Goal: Task Accomplishment & Management: Use online tool/utility

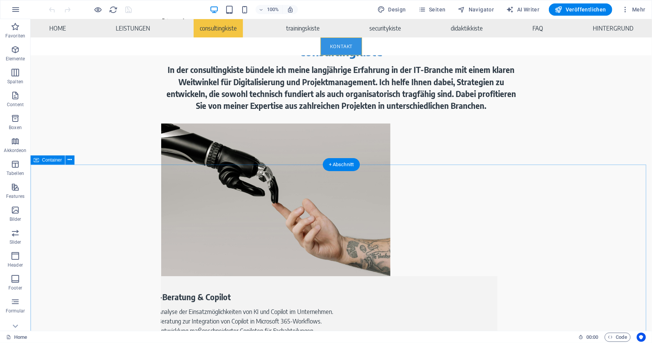
scroll to position [1567, 0]
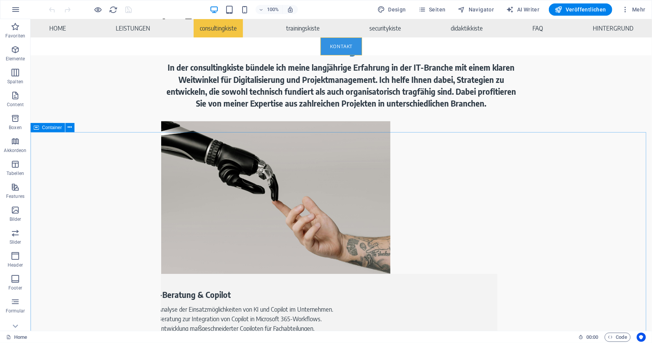
click at [50, 128] on span "Container" at bounding box center [52, 127] width 20 height 5
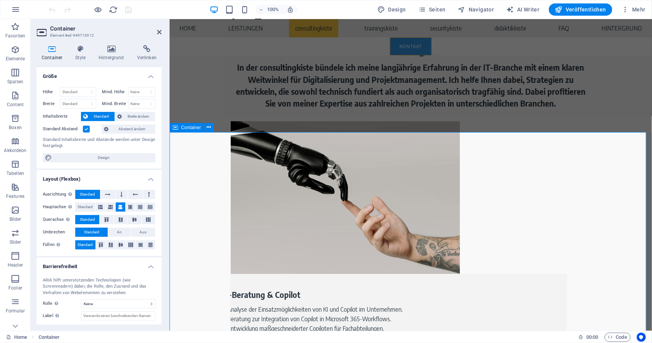
scroll to position [1452, 0]
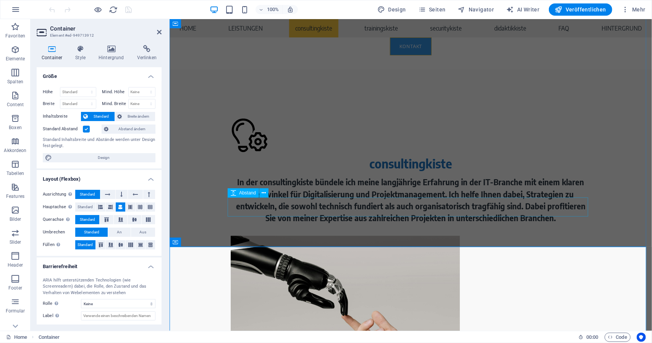
click at [248, 195] on span "Abstand" at bounding box center [247, 193] width 17 height 5
select select "px"
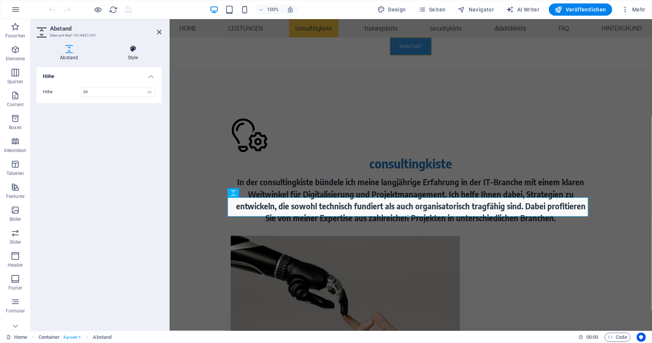
click at [125, 49] on icon at bounding box center [133, 49] width 57 height 8
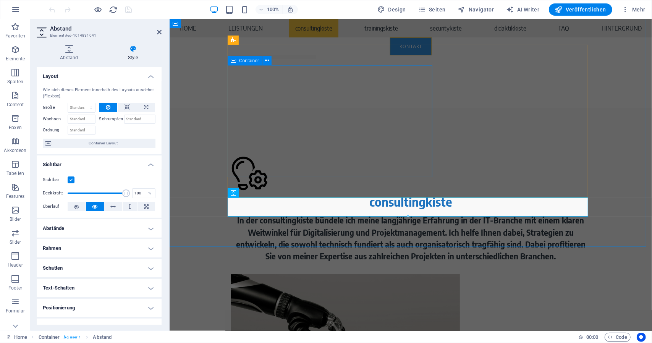
scroll to position [1337, 0]
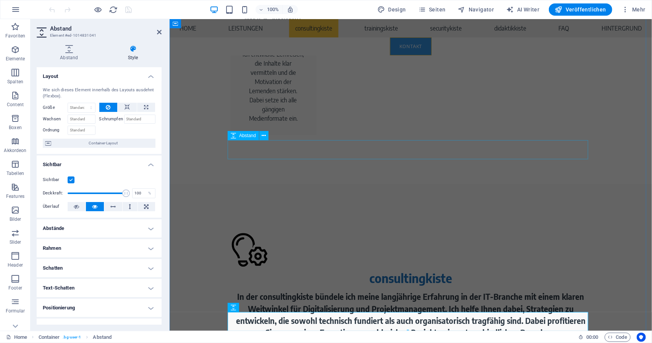
select select "px"
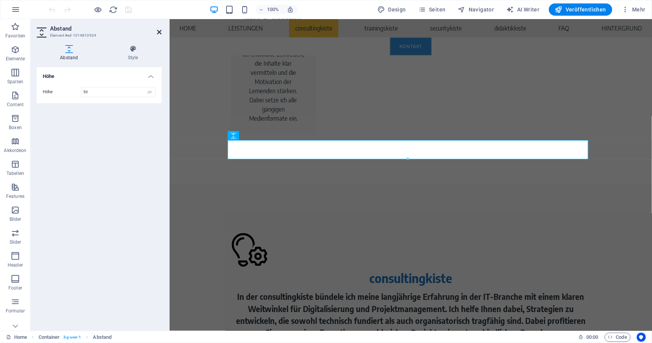
click at [159, 30] on icon at bounding box center [159, 32] width 5 height 6
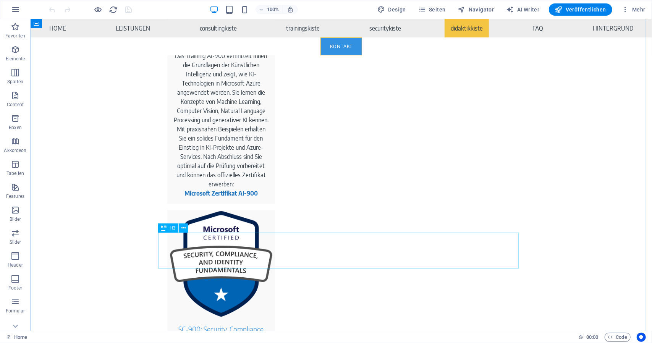
scroll to position [3210, 0]
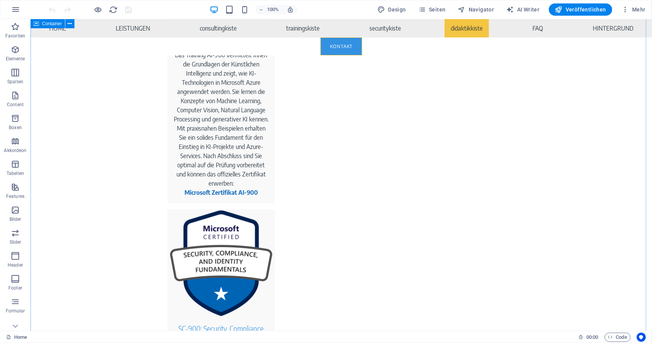
drag, startPoint x: 62, startPoint y: 176, endPoint x: 78, endPoint y: 180, distance: 16.5
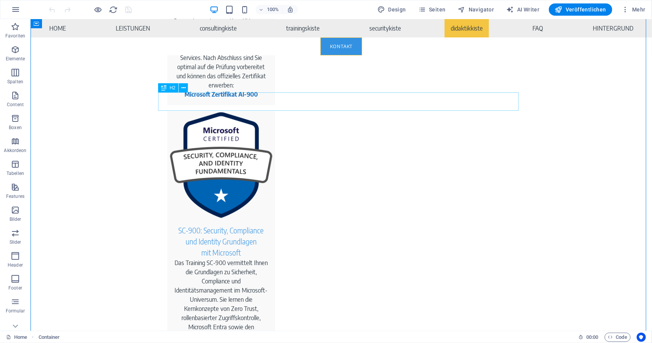
scroll to position [3286, 0]
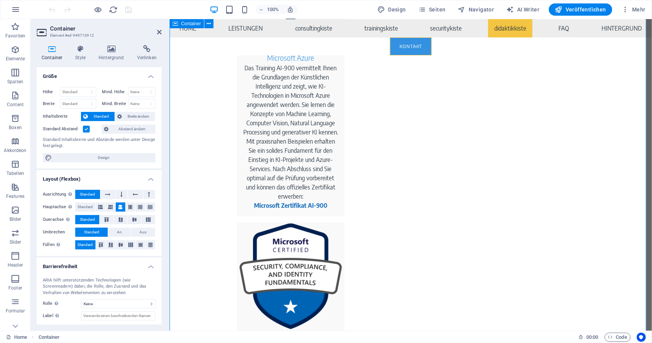
scroll to position [3197, 0]
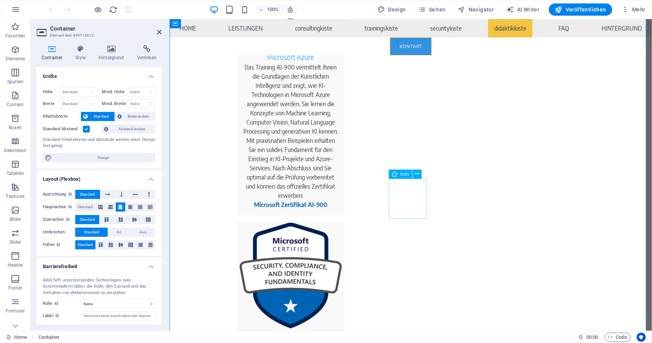
click at [401, 174] on span "Icon" at bounding box center [404, 174] width 9 height 5
drag, startPoint x: 570, startPoint y: 193, endPoint x: 540, endPoint y: 174, distance: 35.6
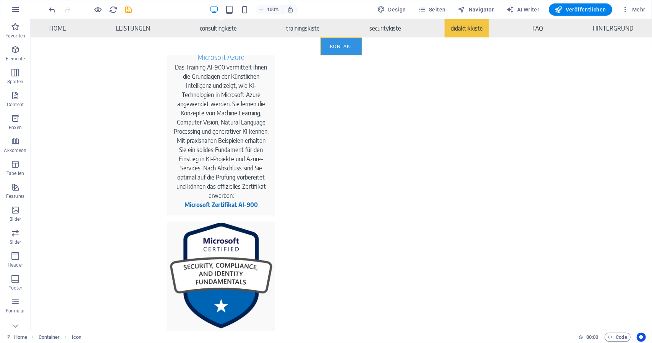
scroll to position [2570, 0]
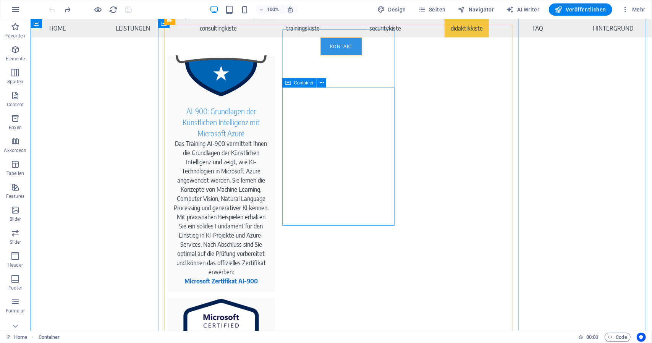
scroll to position [3221, 0]
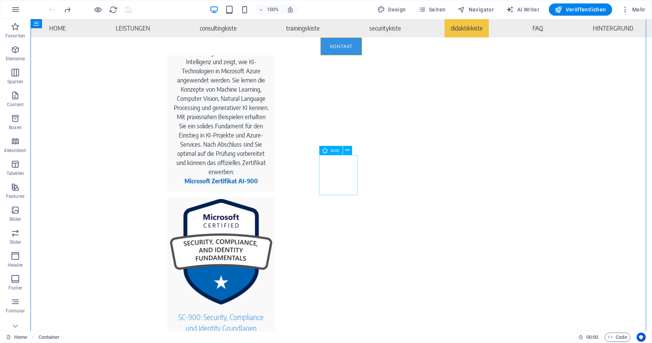
click at [334, 152] on span "Icon" at bounding box center [335, 150] width 9 height 5
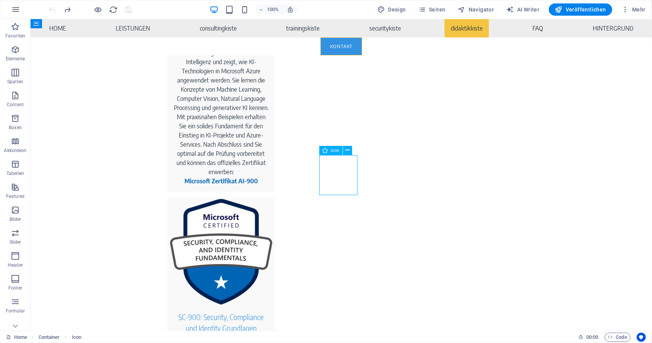
click at [334, 152] on span "Icon" at bounding box center [335, 150] width 9 height 5
select select "xMidYMid"
select select "px"
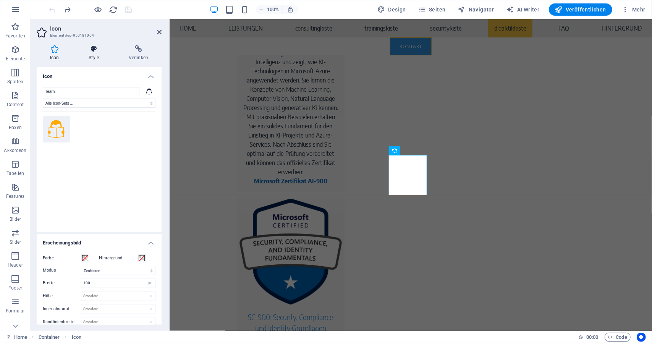
click at [99, 55] on h4 "Style" at bounding box center [95, 53] width 40 height 16
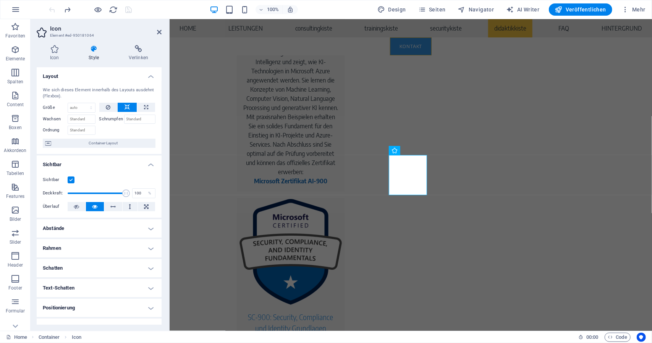
click at [83, 230] on h4 "Abstände" at bounding box center [99, 228] width 125 height 18
click at [83, 230] on h4 "Abstände" at bounding box center [99, 226] width 125 height 14
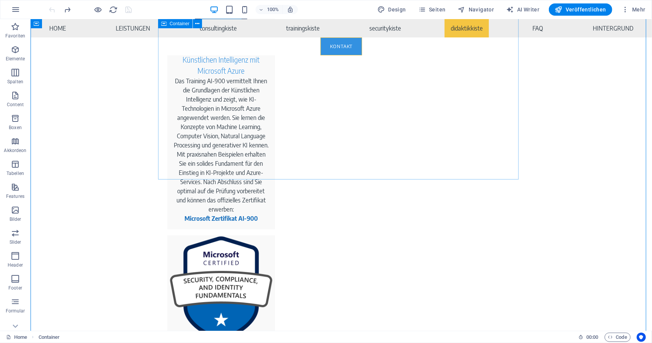
scroll to position [3183, 0]
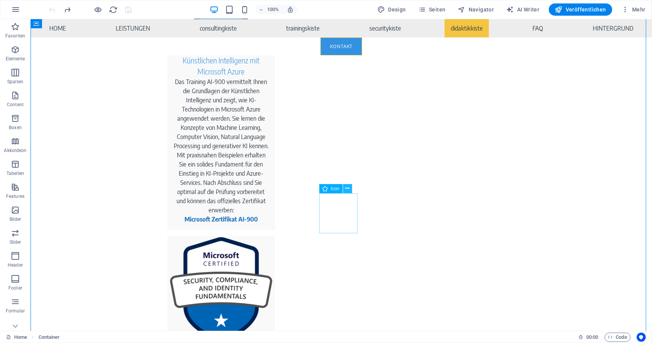
click at [349, 188] on icon at bounding box center [347, 189] width 4 height 8
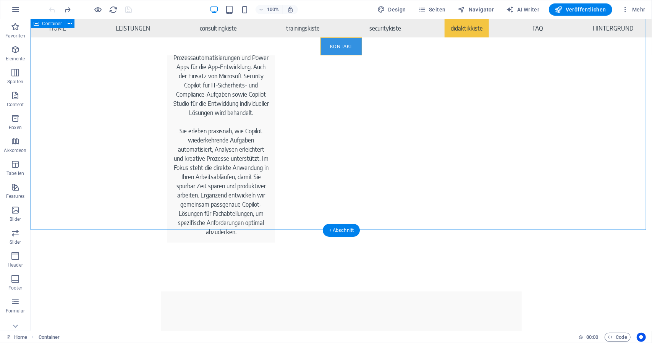
scroll to position [4062, 0]
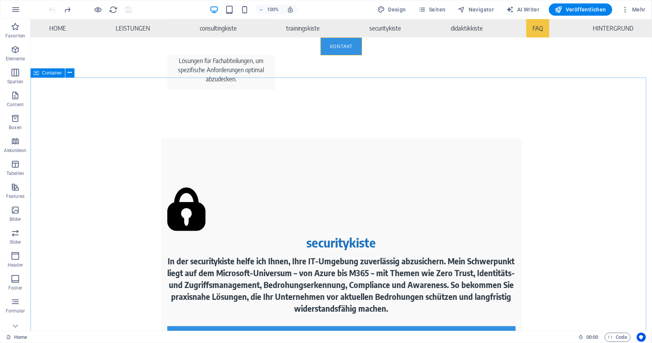
click at [45, 71] on span "Container" at bounding box center [52, 73] width 20 height 5
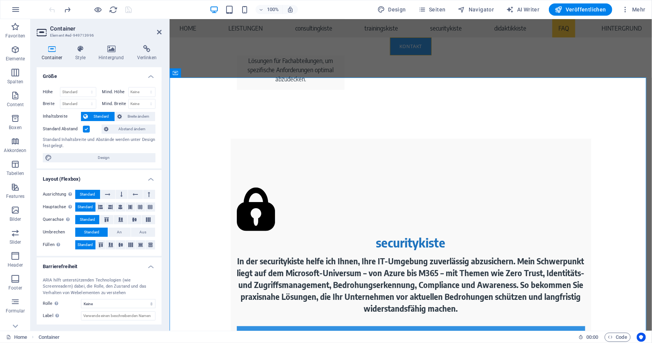
click at [85, 127] on label at bounding box center [86, 129] width 7 height 7
click at [0, 0] on input "Standard Abstand" at bounding box center [0, 0] width 0 height 0
click at [85, 127] on label at bounding box center [86, 129] width 7 height 7
click at [0, 0] on input "Standard Abstand" at bounding box center [0, 0] width 0 height 0
click at [84, 127] on label at bounding box center [86, 129] width 7 height 7
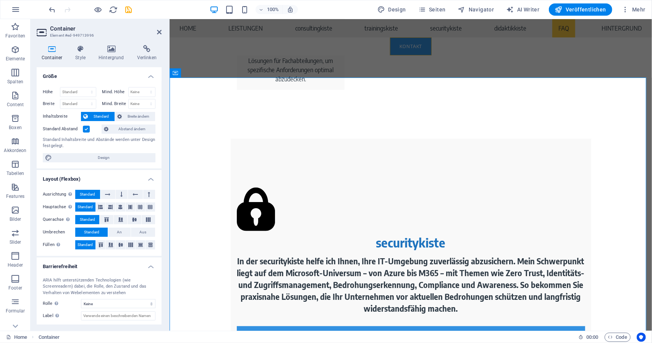
click at [0, 0] on input "Standard Abstand" at bounding box center [0, 0] width 0 height 0
click at [85, 127] on label at bounding box center [86, 129] width 7 height 7
click at [0, 0] on input "Standard Abstand" at bounding box center [0, 0] width 0 height 0
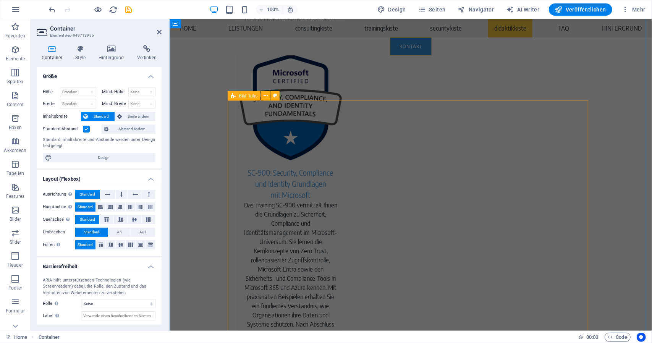
scroll to position [3298, 0]
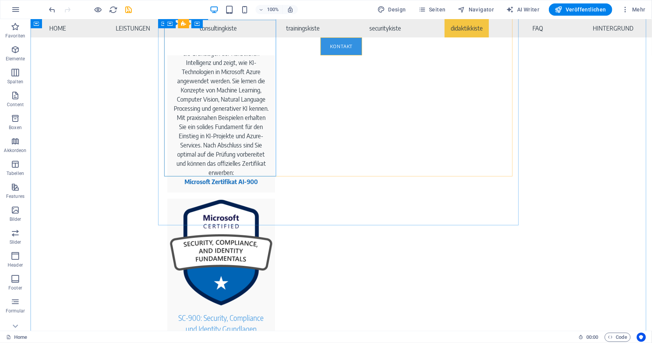
scroll to position [3221, 0]
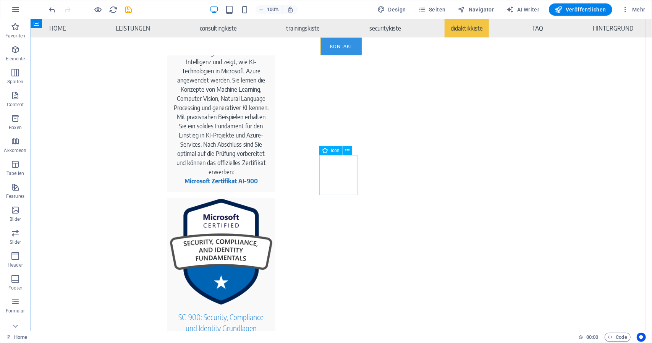
click at [336, 151] on span "Icon" at bounding box center [335, 150] width 9 height 5
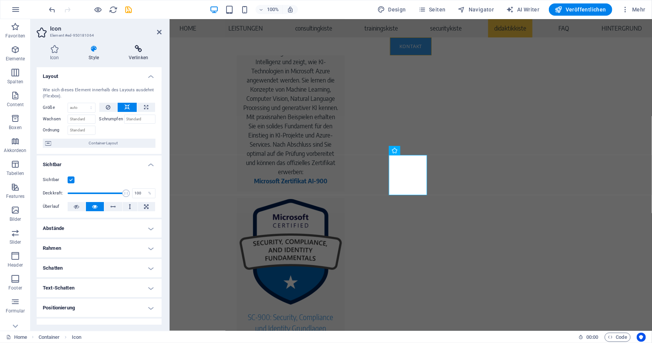
click at [147, 58] on h4 "Verlinken" at bounding box center [138, 53] width 46 height 16
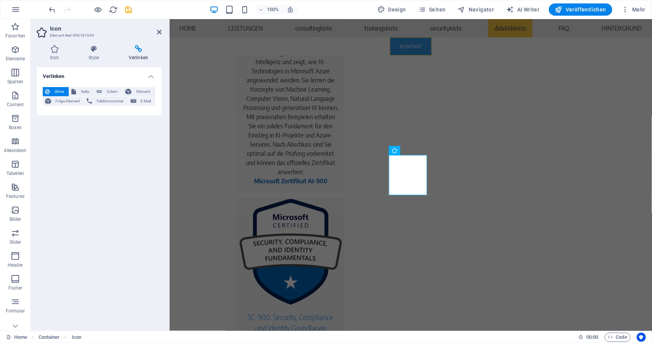
click at [152, 29] on h2 "Icon" at bounding box center [106, 28] width 112 height 7
click at [161, 32] on icon at bounding box center [159, 32] width 5 height 6
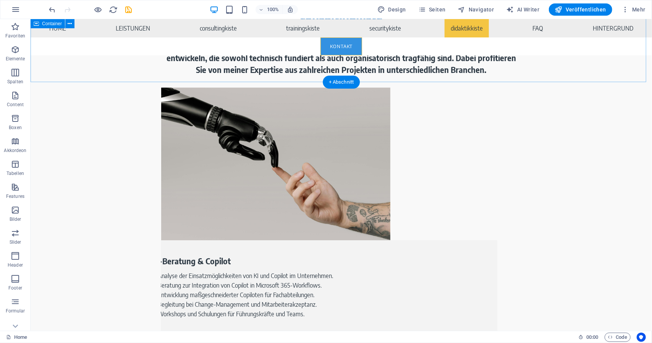
scroll to position [1578, 0]
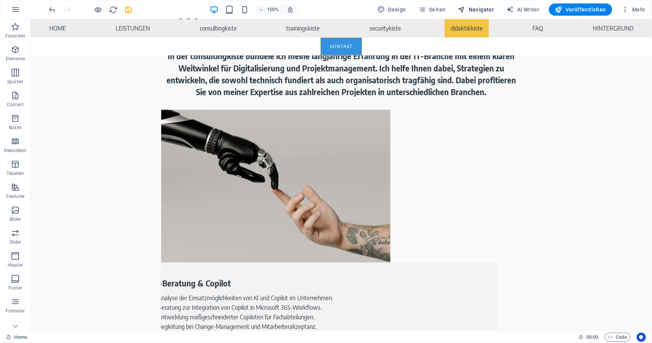
click at [485, 12] on span "Navigator" at bounding box center [476, 10] width 36 height 8
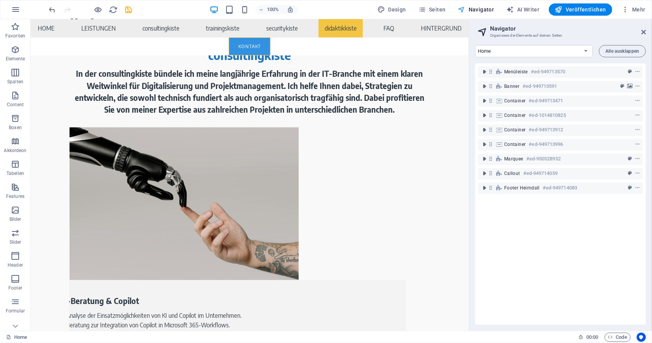
scroll to position [1593, 0]
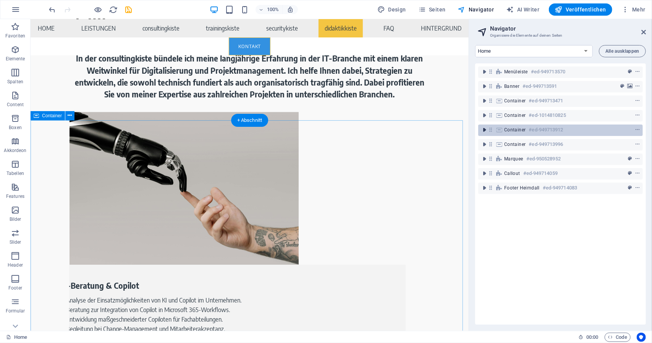
click at [484, 130] on icon "toggle-expand" at bounding box center [485, 130] width 8 height 8
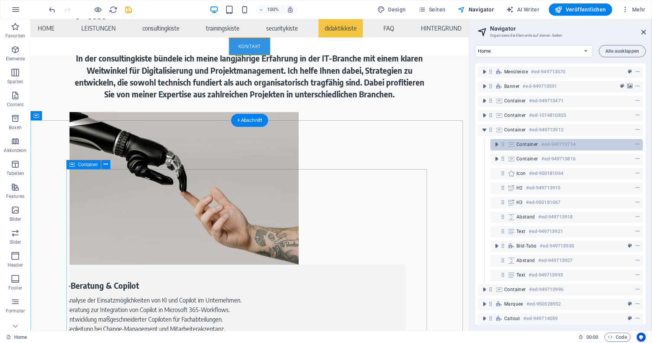
click at [521, 145] on span "Container" at bounding box center [528, 144] width 22 height 6
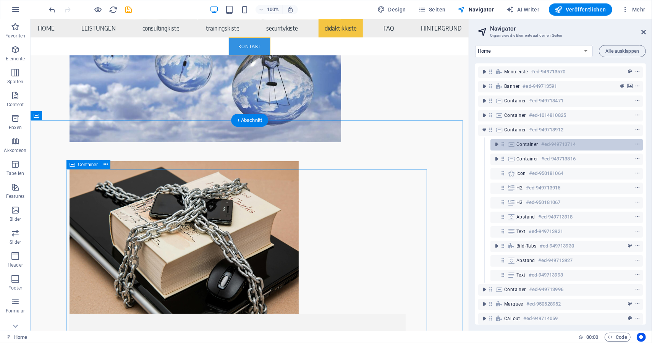
click at [521, 145] on span "Container" at bounding box center [528, 144] width 22 height 6
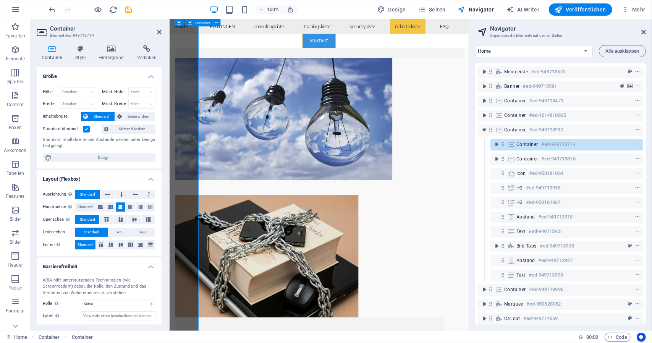
scroll to position [2135, 0]
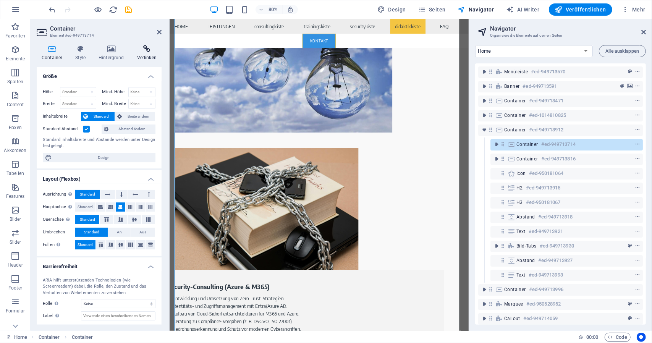
click at [148, 53] on h4 "Verlinken" at bounding box center [146, 53] width 29 height 16
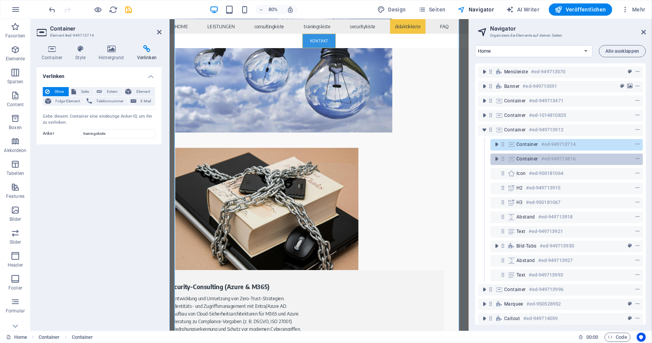
click at [522, 159] on span "Container" at bounding box center [528, 159] width 22 height 6
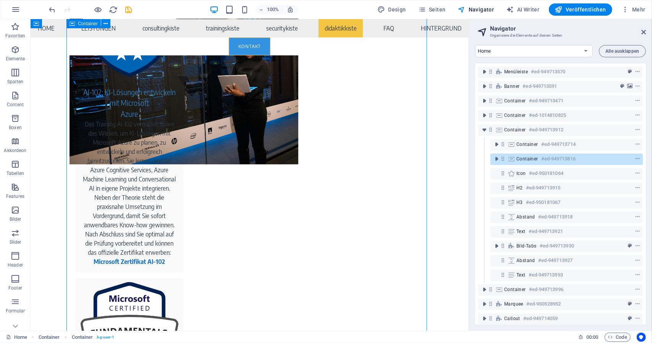
click at [522, 159] on span "Container" at bounding box center [528, 159] width 22 height 6
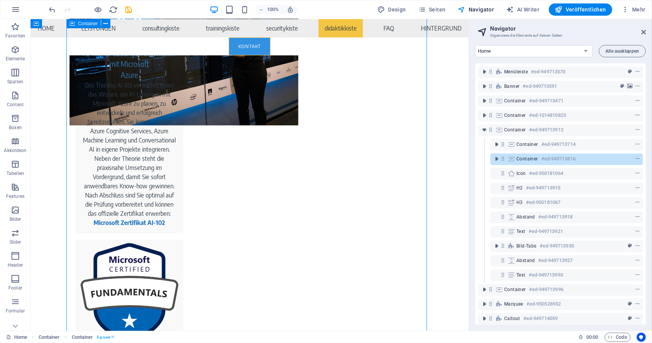
click at [522, 159] on span "Container" at bounding box center [528, 159] width 22 height 6
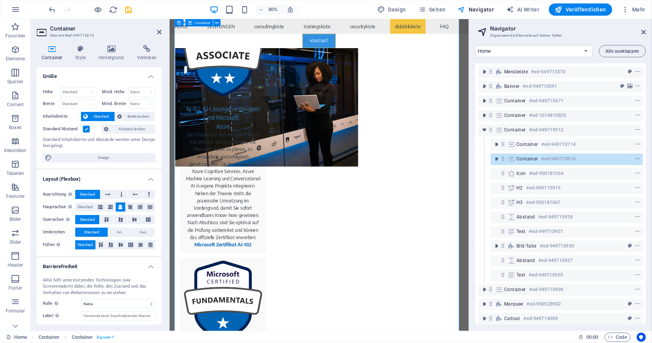
scroll to position [2948, 0]
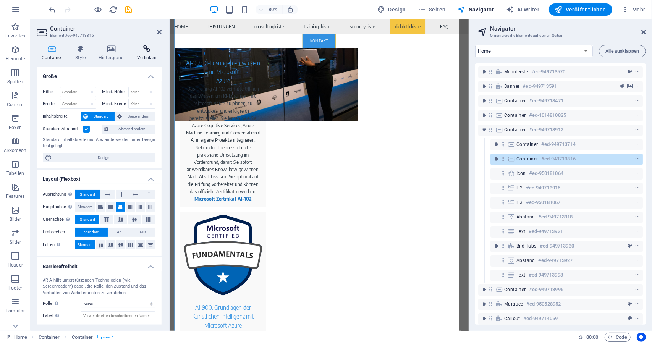
click at [147, 51] on icon at bounding box center [146, 49] width 29 height 8
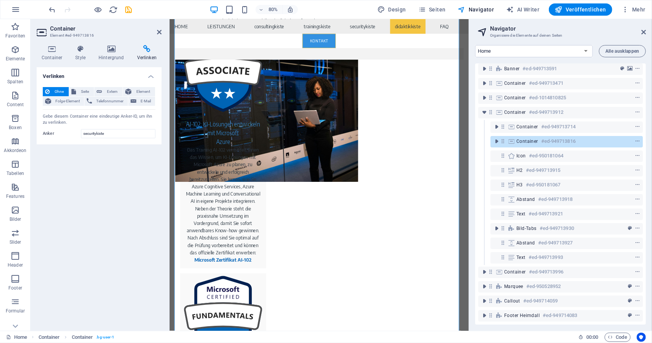
scroll to position [23, 0]
click at [522, 225] on span "Bild-Tabs" at bounding box center [527, 228] width 20 height 6
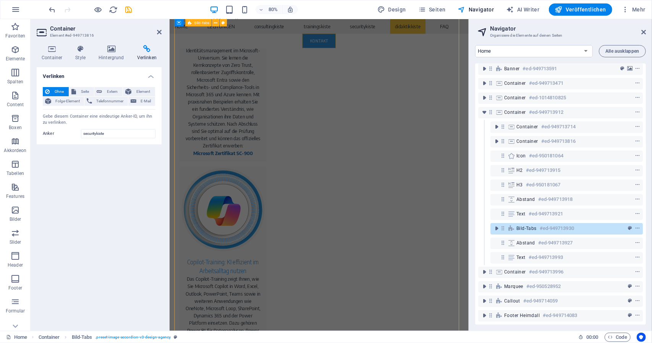
click at [522, 225] on span "Bild-Tabs" at bounding box center [527, 228] width 20 height 6
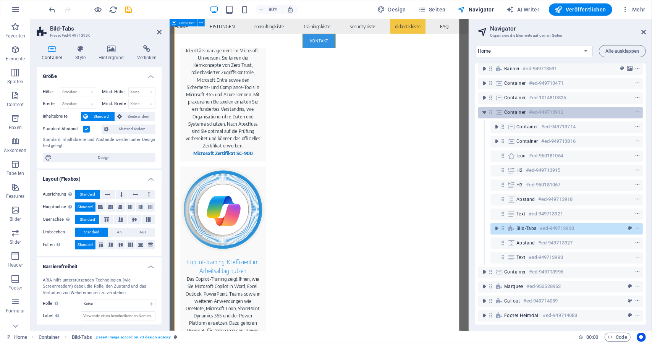
click at [506, 109] on span "Container" at bounding box center [515, 112] width 22 height 6
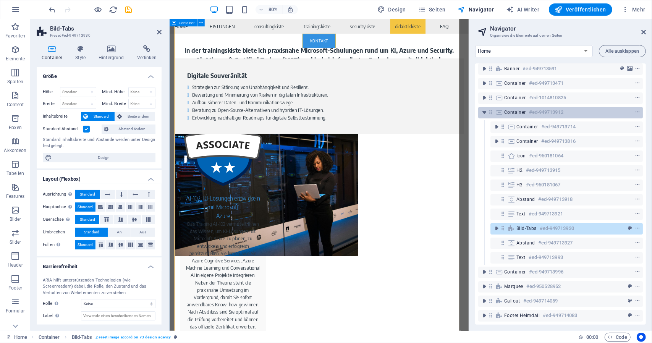
click at [506, 109] on span "Container" at bounding box center [515, 112] width 22 height 6
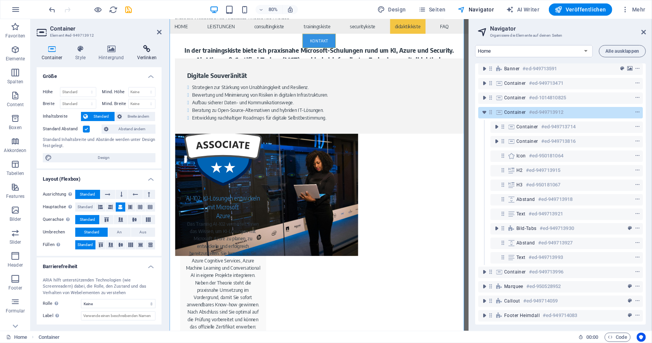
click at [148, 49] on icon at bounding box center [146, 49] width 29 height 8
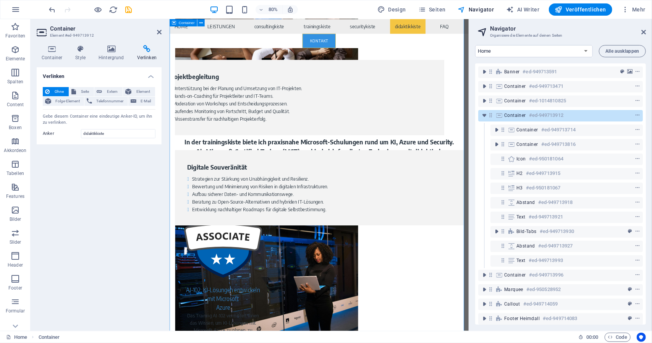
scroll to position [0, 0]
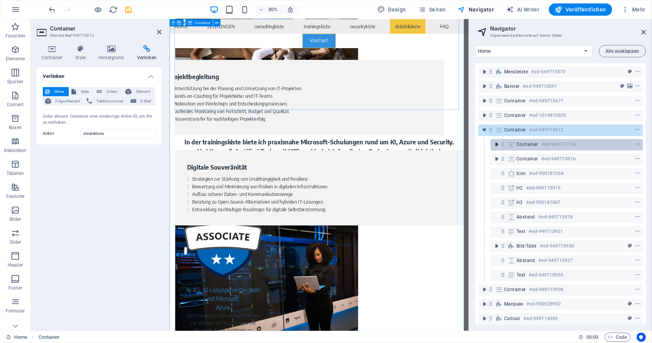
click at [494, 144] on icon "toggle-expand" at bounding box center [497, 145] width 8 height 8
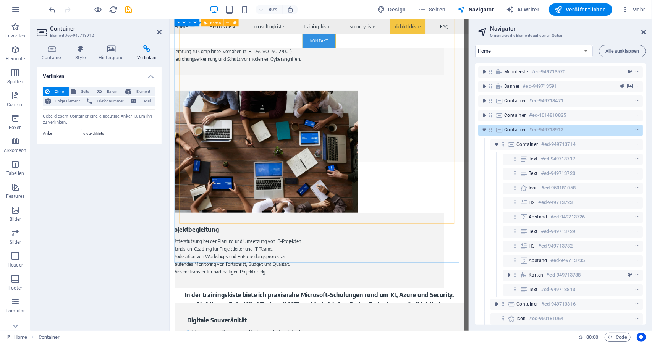
scroll to position [2321, 0]
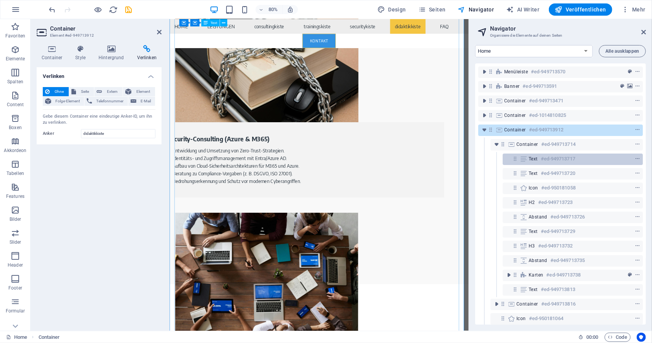
click at [528, 159] on div "Text #ed-949713717" at bounding box center [573, 159] width 140 height 11
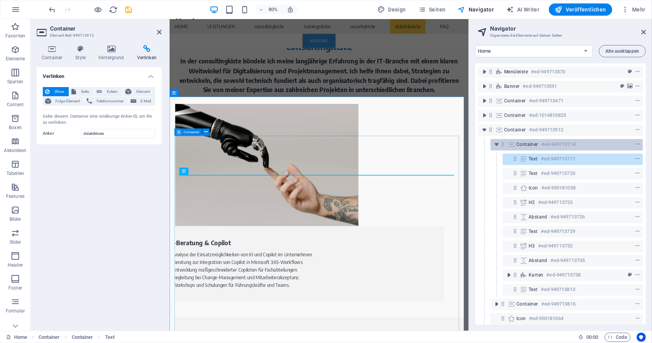
click at [532, 145] on span "Container" at bounding box center [528, 144] width 22 height 6
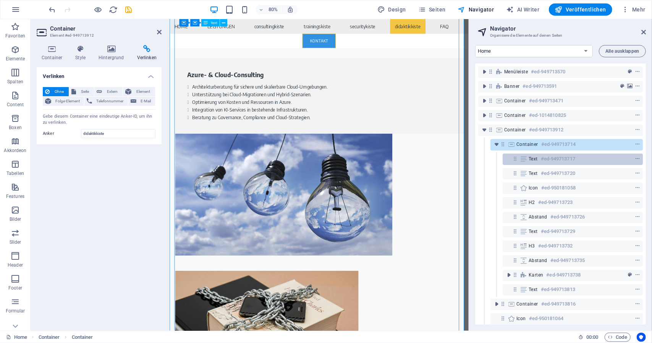
click at [530, 158] on span "Text" at bounding box center [533, 159] width 9 height 6
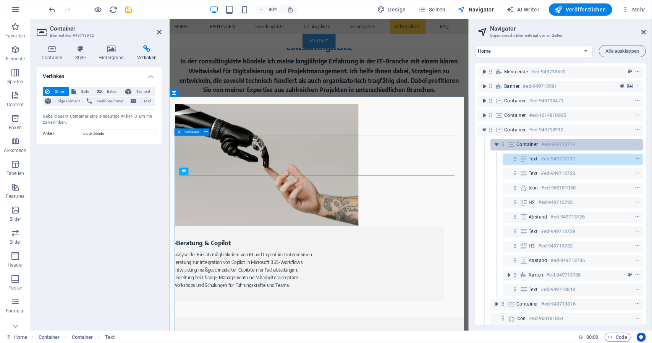
click at [522, 143] on span "Container" at bounding box center [528, 144] width 22 height 6
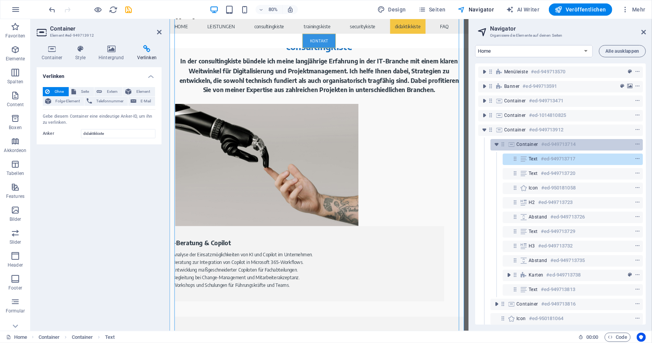
scroll to position [2096, 0]
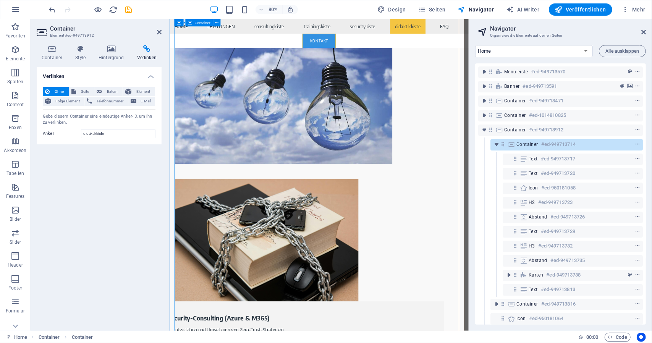
click at [512, 143] on icon at bounding box center [511, 144] width 8 height 6
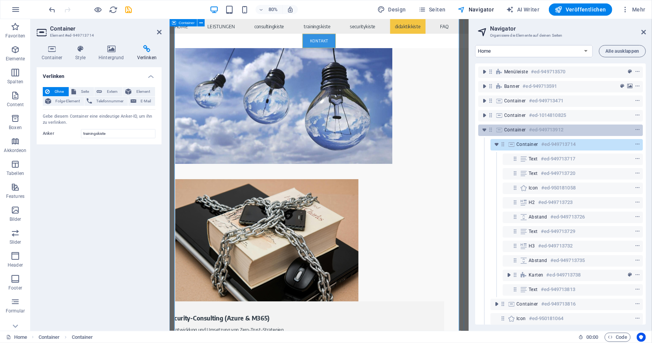
click at [494, 128] on icon at bounding box center [491, 129] width 6 height 6
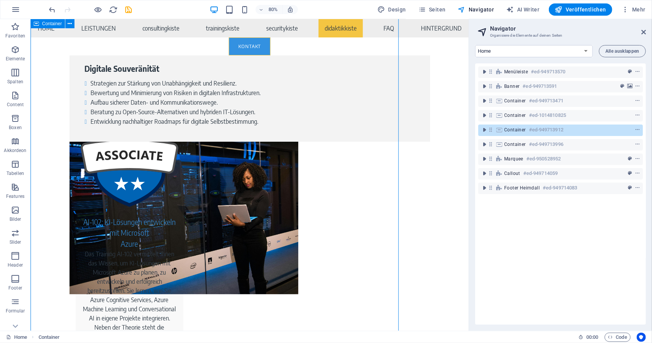
click at [495, 128] on div "Container #ed-949713912" at bounding box center [560, 130] width 165 height 11
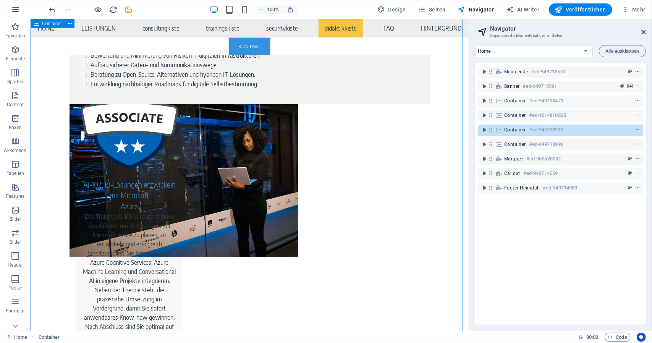
click at [495, 128] on div "Container #ed-949713912" at bounding box center [560, 130] width 165 height 11
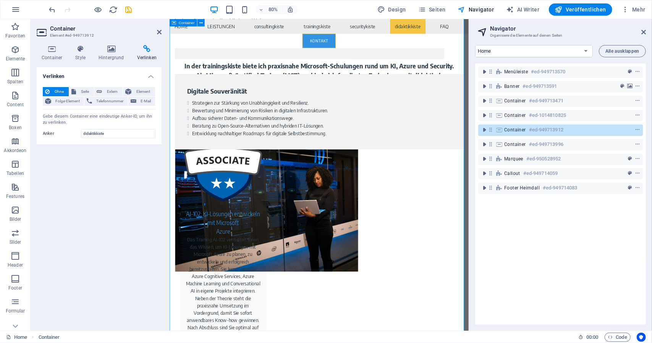
scroll to position [2816, 0]
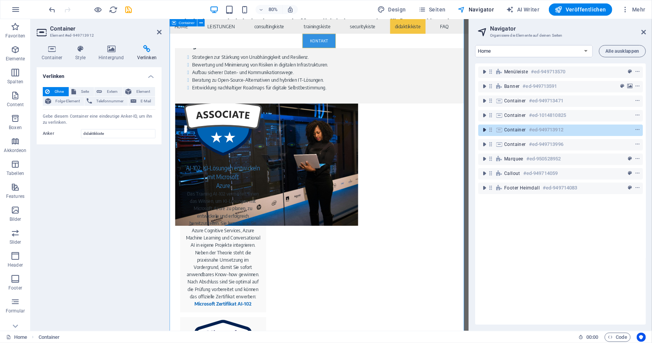
click at [485, 130] on icon "toggle-expand" at bounding box center [485, 130] width 8 height 8
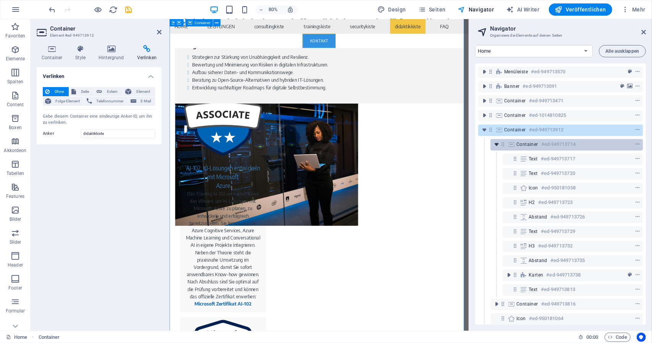
click at [496, 146] on icon "toggle-expand" at bounding box center [497, 145] width 8 height 8
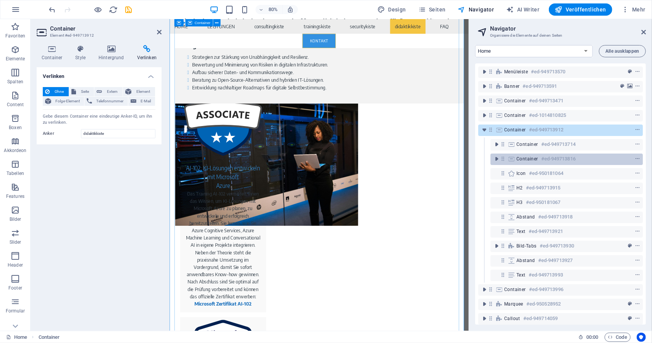
click at [510, 160] on icon at bounding box center [511, 159] width 8 height 6
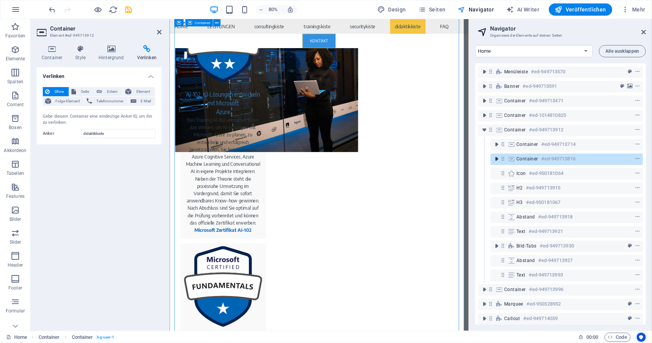
click at [495, 158] on icon "toggle-expand" at bounding box center [497, 159] width 8 height 8
click at [496, 158] on icon "toggle-expand" at bounding box center [497, 159] width 8 height 8
click at [500, 169] on div "Icon #ed-950181064" at bounding box center [567, 173] width 152 height 11
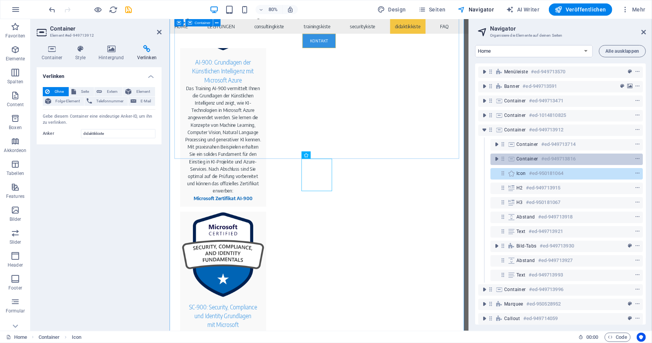
click at [501, 159] on icon at bounding box center [503, 159] width 6 height 6
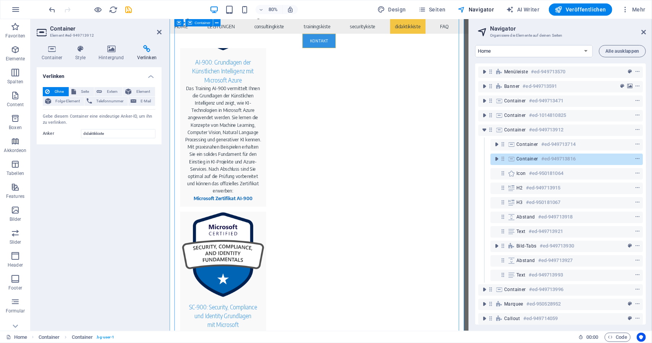
scroll to position [2909, 0]
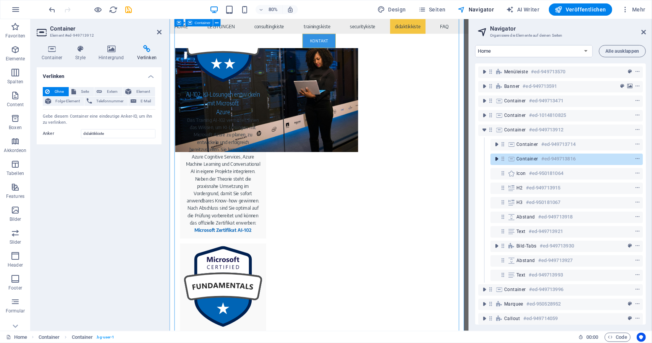
click at [496, 159] on icon "toggle-expand" at bounding box center [497, 159] width 8 height 8
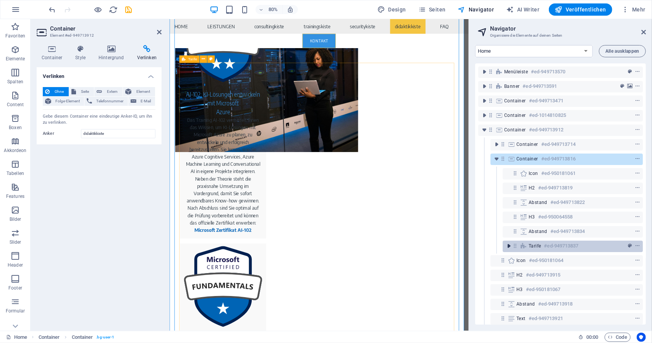
click at [510, 246] on icon "toggle-expand" at bounding box center [509, 246] width 8 height 8
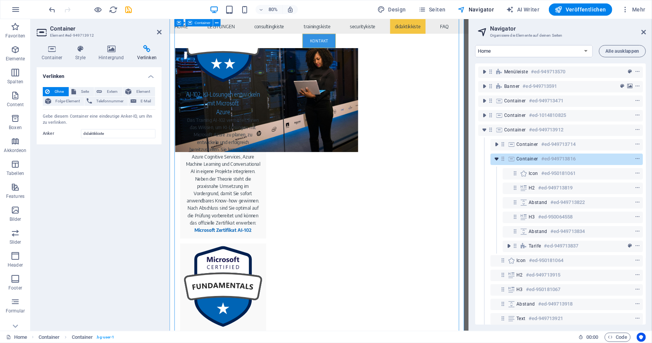
click at [497, 160] on icon "toggle-expand" at bounding box center [497, 159] width 8 height 8
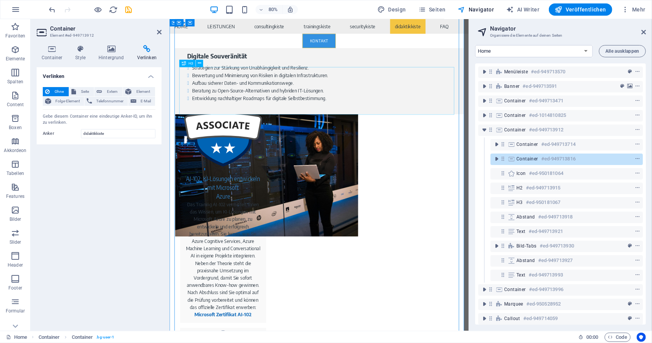
scroll to position [2718, 0]
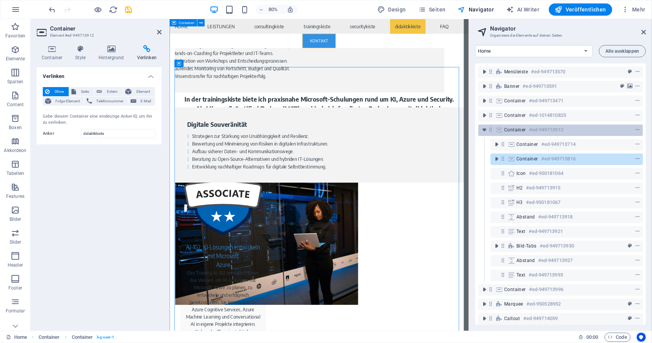
click at [506, 132] on span "Container" at bounding box center [515, 130] width 22 height 6
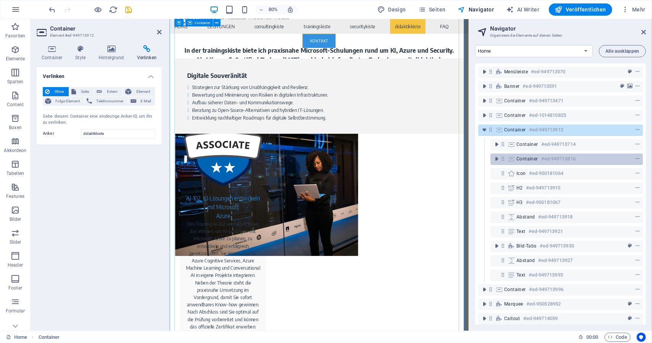
click at [512, 157] on icon at bounding box center [511, 159] width 8 height 6
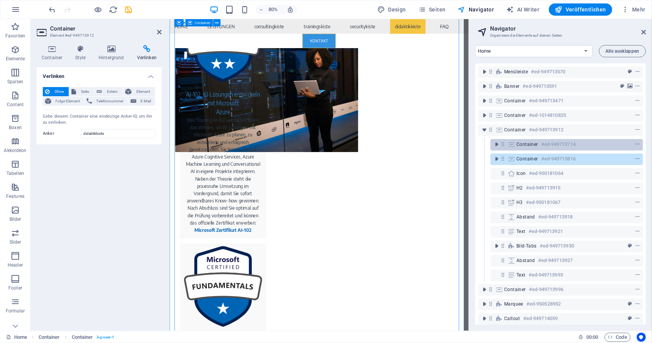
click at [511, 144] on icon at bounding box center [511, 144] width 8 height 6
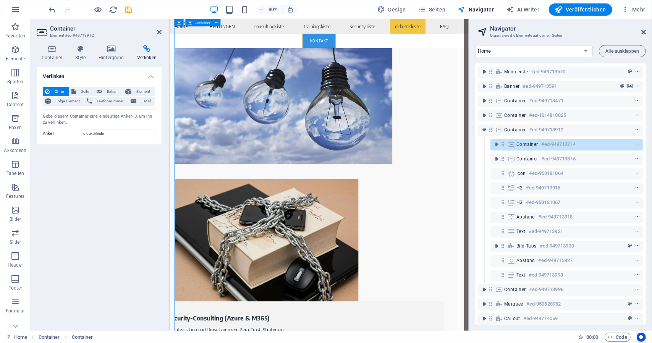
click at [512, 144] on icon at bounding box center [511, 144] width 8 height 6
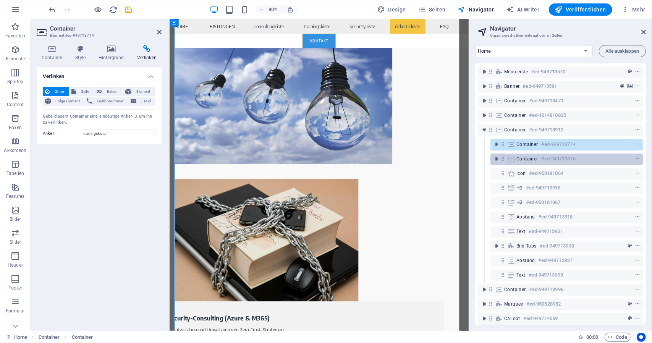
click at [522, 158] on span "Container" at bounding box center [528, 159] width 22 height 6
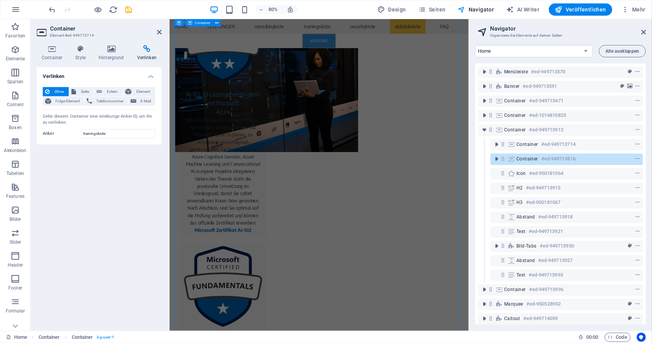
click at [521, 158] on span "Container" at bounding box center [528, 159] width 22 height 6
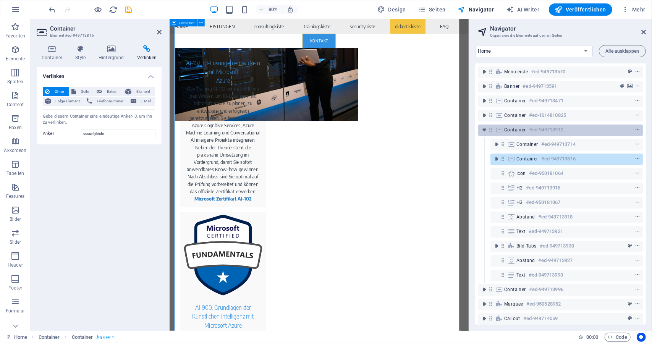
click at [512, 128] on span "Container" at bounding box center [515, 130] width 22 height 6
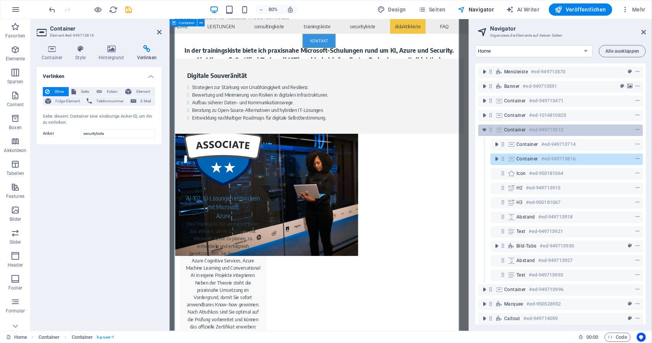
click at [513, 129] on span "Container" at bounding box center [515, 130] width 22 height 6
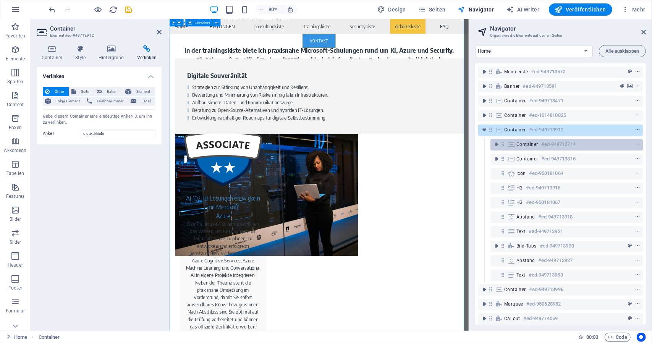
click at [523, 145] on span "Container" at bounding box center [528, 144] width 22 height 6
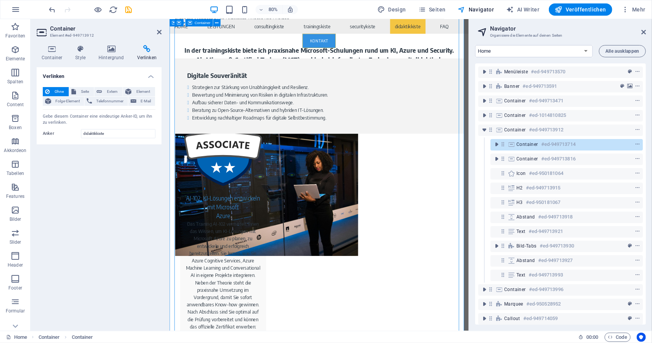
scroll to position [2096, 0]
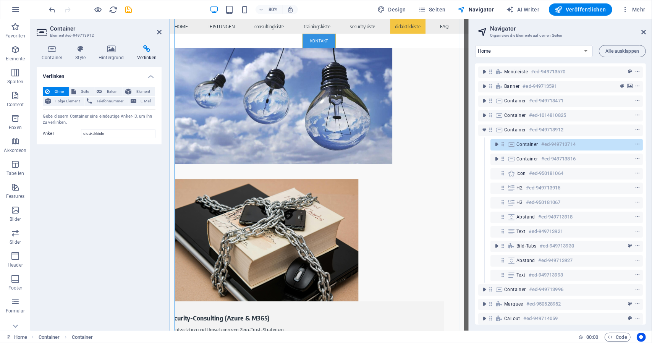
click at [524, 153] on div "Container #ed-949713816" at bounding box center [560, 159] width 165 height 15
click at [524, 159] on span "Container" at bounding box center [528, 159] width 22 height 6
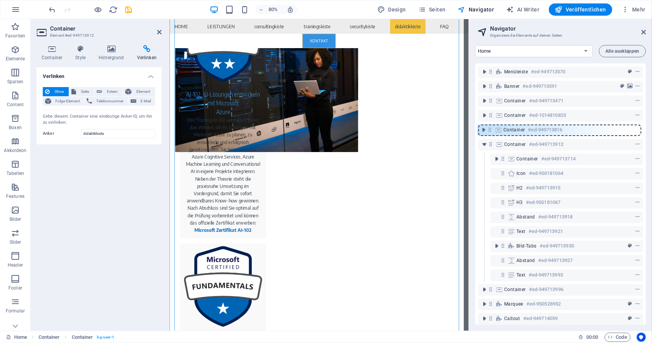
drag, startPoint x: 503, startPoint y: 160, endPoint x: 491, endPoint y: 129, distance: 33.6
click at [491, 129] on div "Menüleiste #ed-949713570 Banner #ed-949713591 Container #ed-949713471 Container…" at bounding box center [560, 193] width 171 height 261
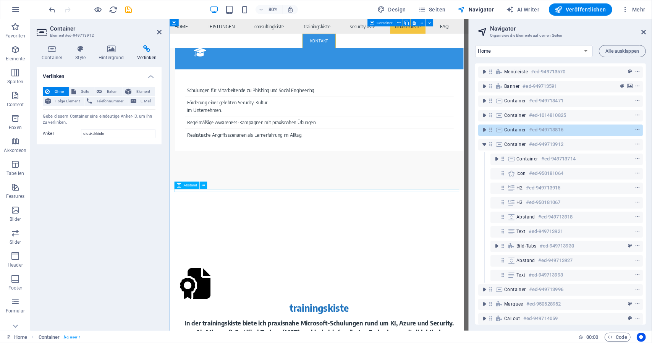
scroll to position [3444, 0]
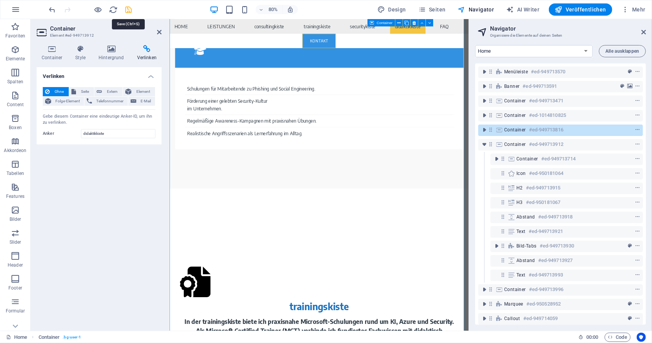
click at [132, 11] on icon "save" at bounding box center [129, 9] width 9 height 9
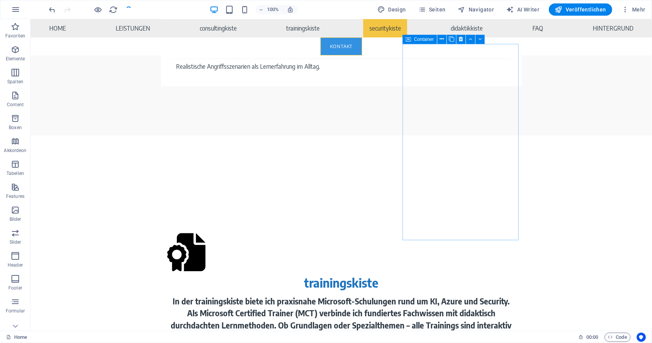
scroll to position [1840, 0]
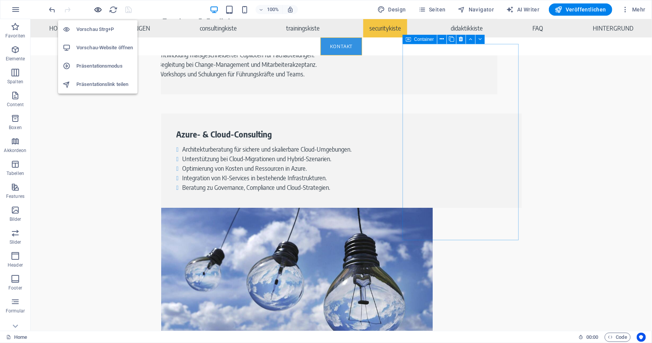
click at [96, 7] on icon "button" at bounding box center [98, 9] width 9 height 9
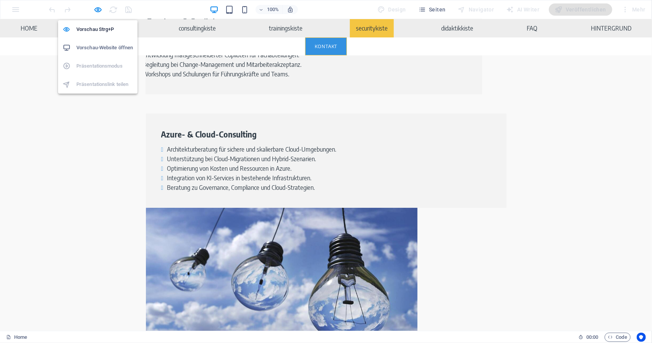
click at [109, 47] on h6 "Vorschau-Website öffnen" at bounding box center [104, 47] width 57 height 9
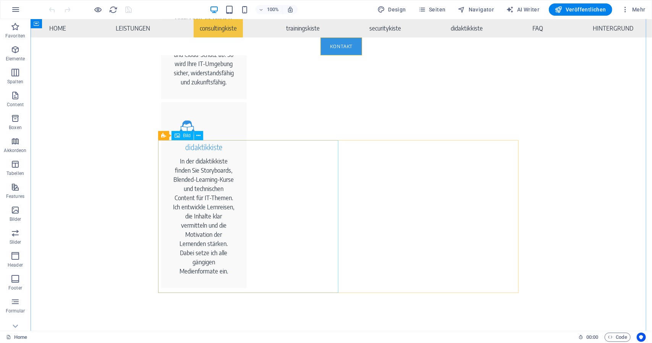
scroll to position [1185, 0]
click at [432, 8] on span "Seiten" at bounding box center [432, 10] width 28 height 8
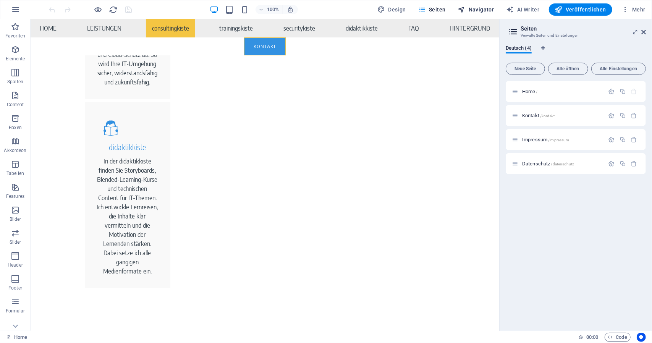
click at [469, 11] on span "Navigator" at bounding box center [476, 10] width 36 height 8
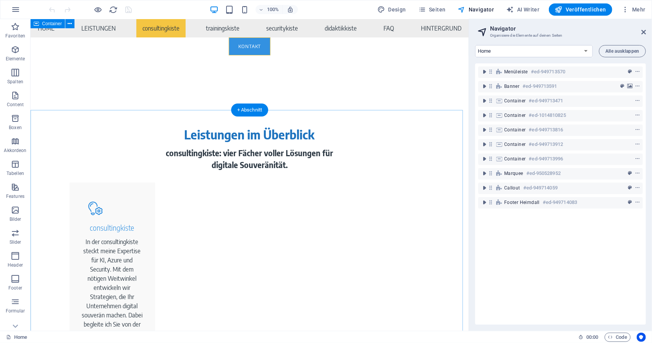
scroll to position [550, 0]
click at [48, 106] on span "Container" at bounding box center [52, 105] width 20 height 5
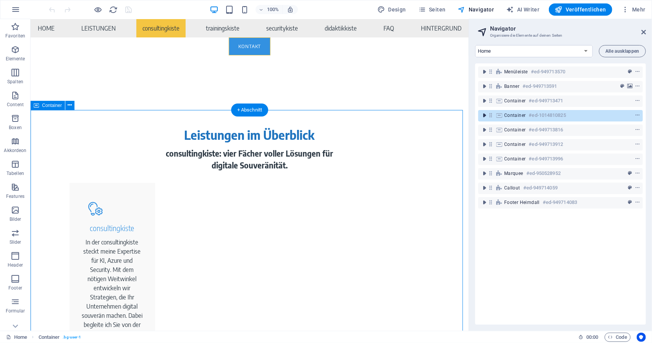
click at [486, 113] on icon "toggle-expand" at bounding box center [485, 116] width 8 height 8
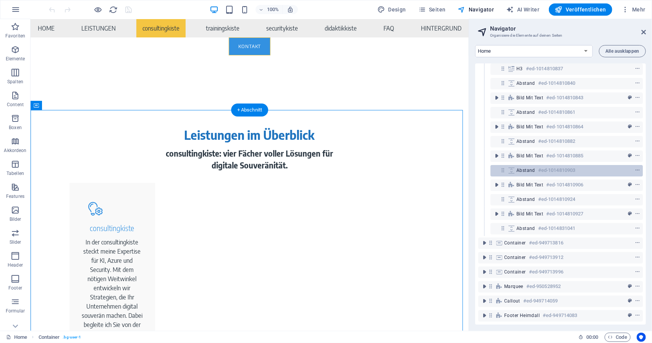
scroll to position [110, 0]
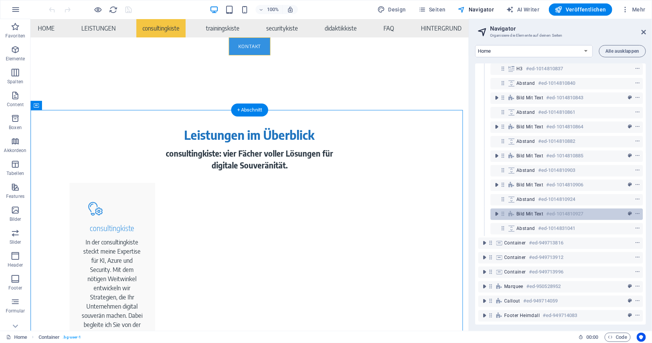
click at [522, 211] on span "Bild mit Text" at bounding box center [530, 214] width 27 height 6
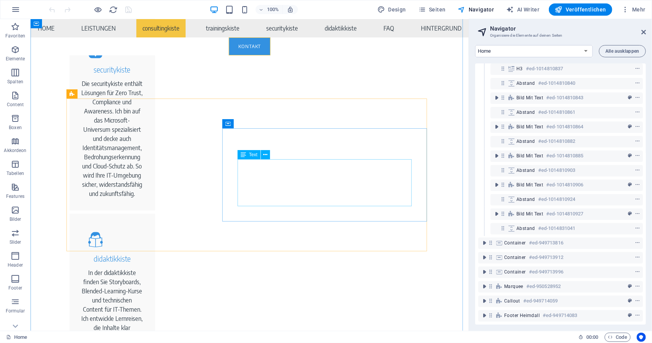
scroll to position [1146, 0]
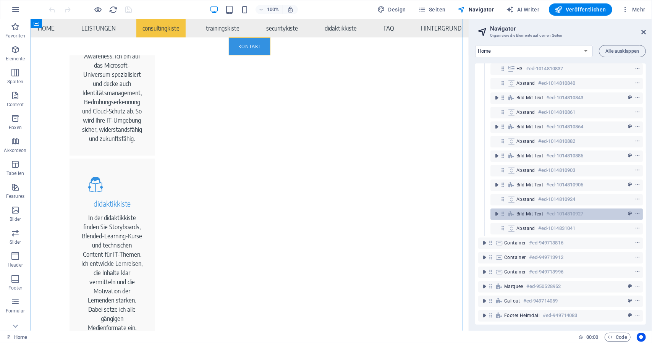
click at [502, 211] on icon at bounding box center [503, 214] width 6 height 6
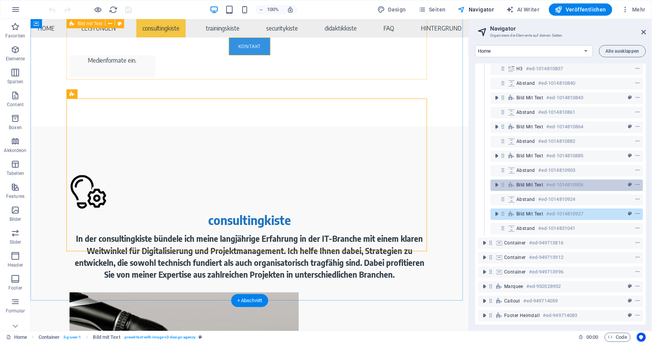
click at [502, 181] on icon at bounding box center [503, 184] width 6 height 6
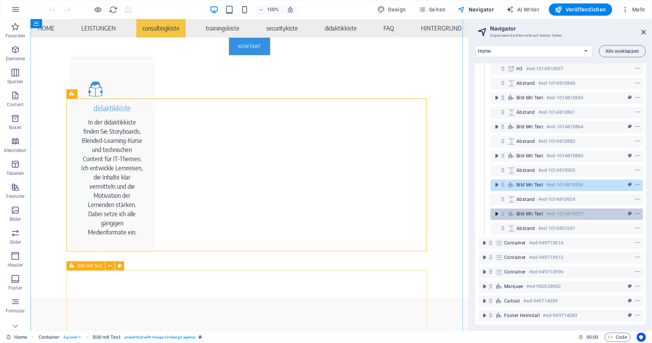
click at [501, 210] on span "toggle-expand" at bounding box center [496, 214] width 9 height 8
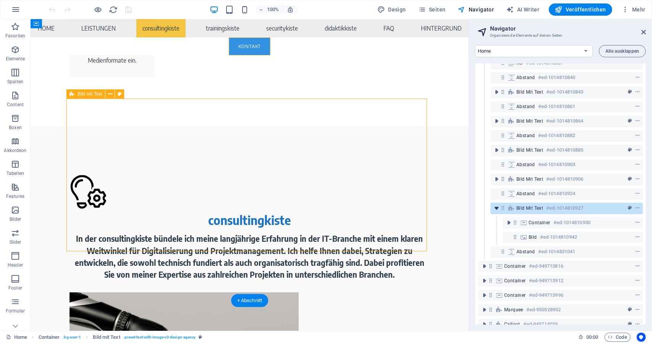
click at [497, 210] on icon "toggle-expand" at bounding box center [497, 208] width 8 height 8
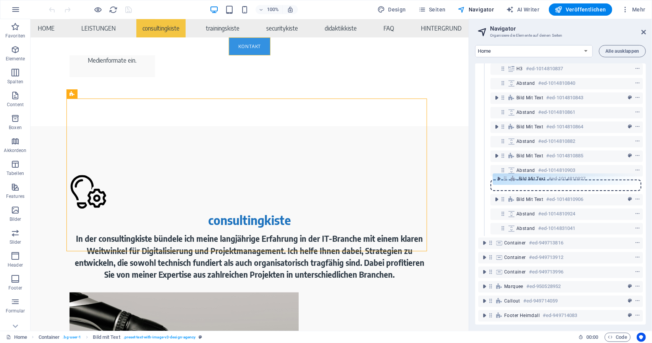
drag, startPoint x: 502, startPoint y: 209, endPoint x: 505, endPoint y: 178, distance: 31.1
click at [505, 178] on div "Menüleiste #ed-949713570 Banner #ed-949713591 Container #ed-949713471 Container…" at bounding box center [560, 193] width 171 height 261
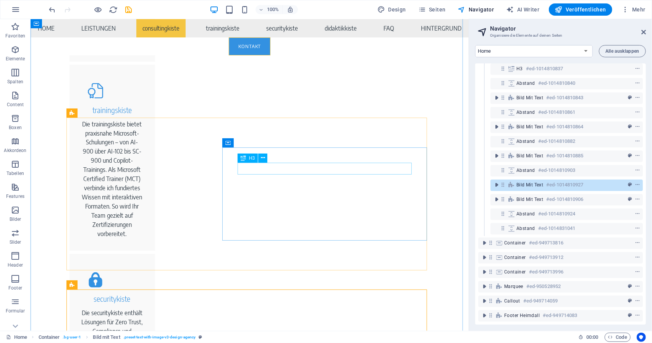
scroll to position [859, 0]
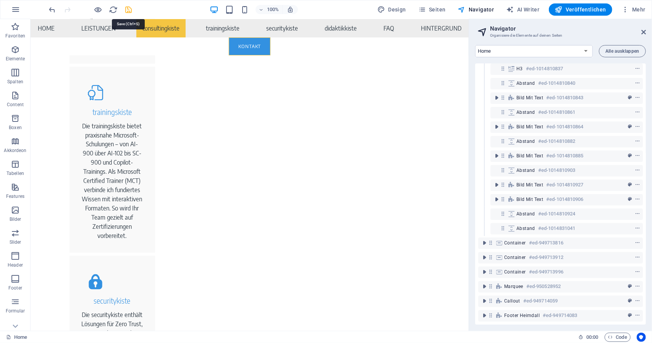
click at [129, 12] on icon "save" at bounding box center [129, 9] width 9 height 9
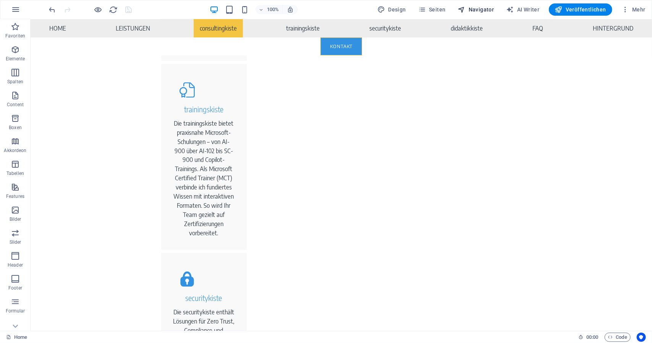
click at [486, 11] on span "Navigator" at bounding box center [476, 10] width 36 height 8
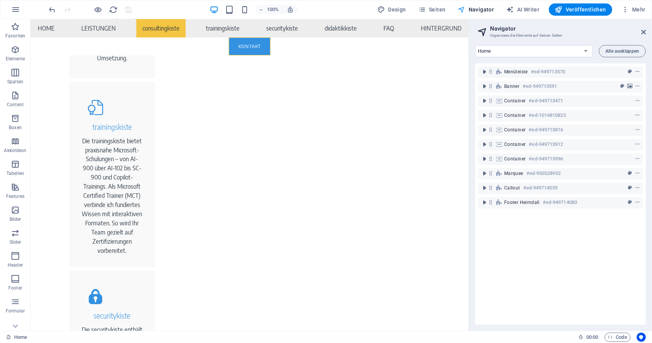
scroll to position [859, 0]
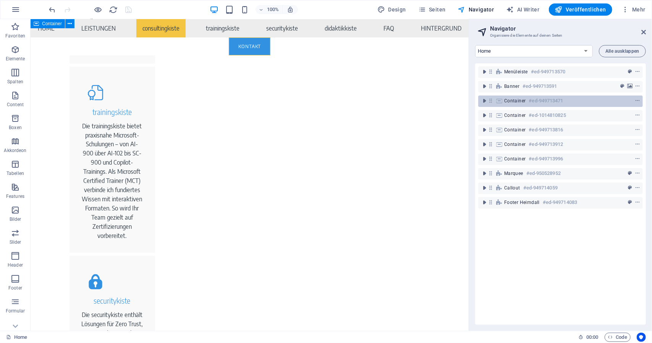
click at [508, 101] on span "Container" at bounding box center [515, 101] width 22 height 6
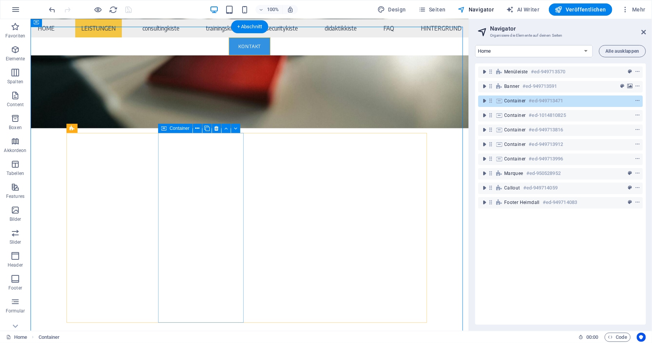
scroll to position [236, 0]
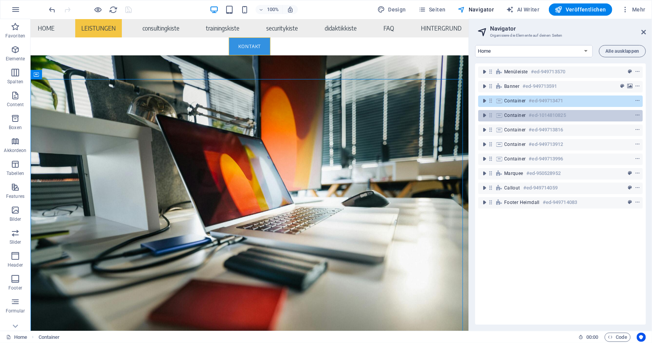
click at [503, 115] on icon at bounding box center [499, 115] width 8 height 6
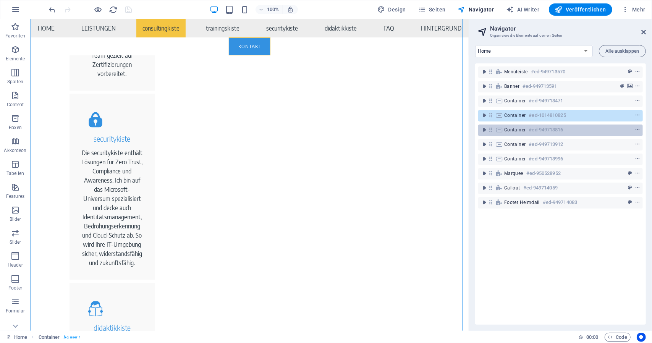
click at [511, 126] on div "Container #ed-949713816" at bounding box center [554, 129] width 100 height 9
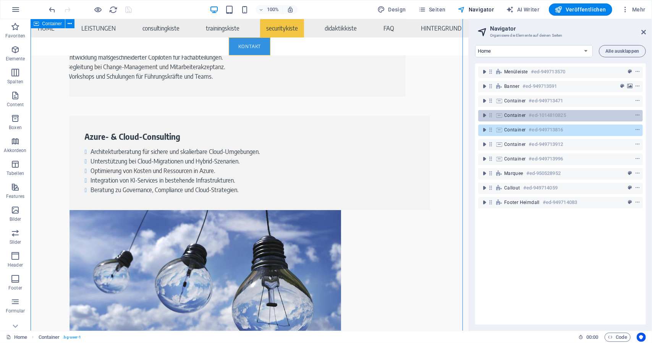
click at [512, 119] on div "Container #ed-1014810825" at bounding box center [554, 115] width 100 height 9
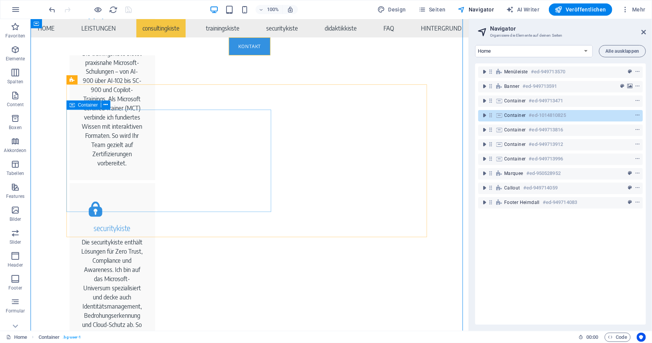
scroll to position [830, 0]
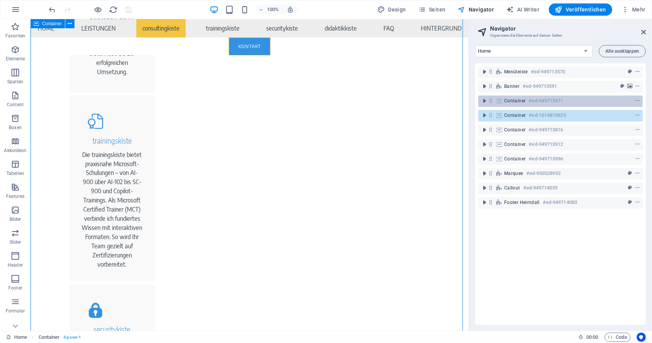
click at [517, 100] on span "Container" at bounding box center [515, 101] width 22 height 6
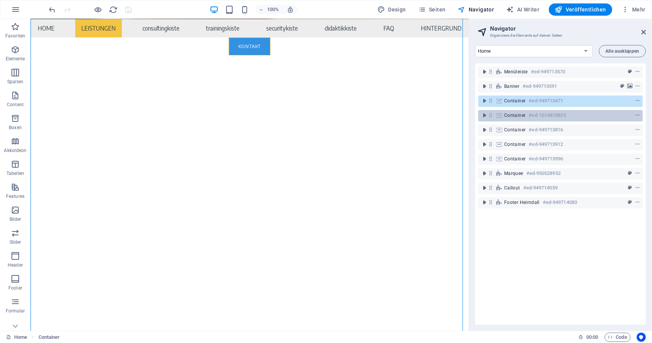
click at [514, 116] on span "Container" at bounding box center [515, 115] width 22 height 6
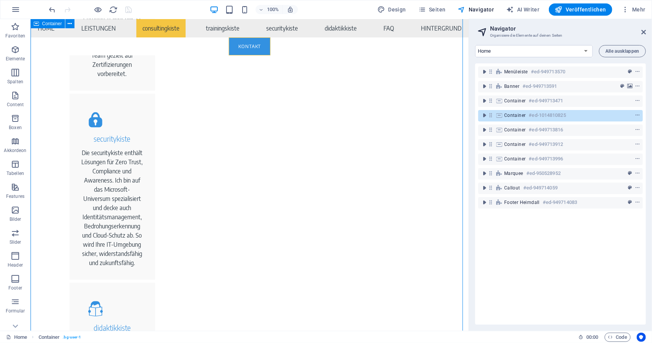
click at [491, 116] on icon at bounding box center [491, 115] width 6 height 6
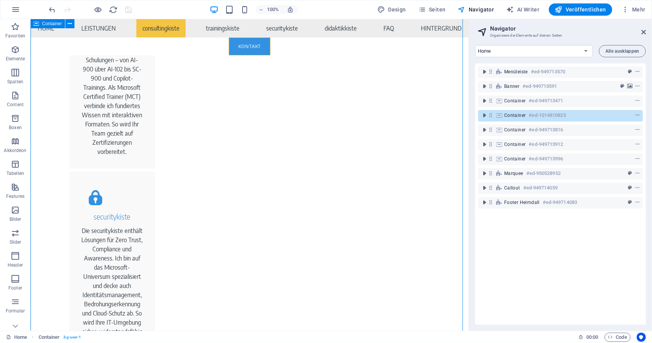
select select "px"
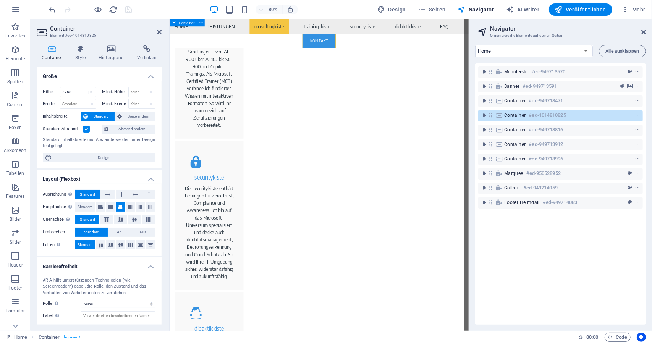
scroll to position [1082, 0]
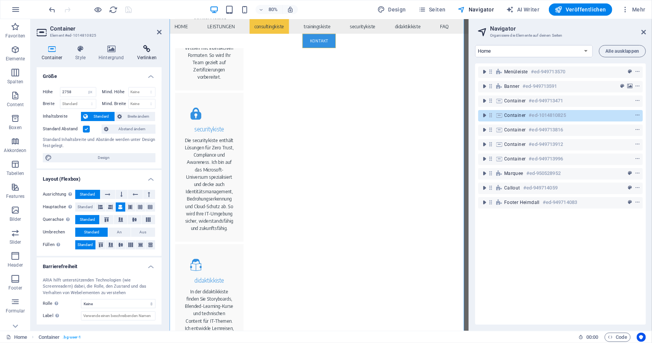
click at [152, 55] on h4 "Verlinken" at bounding box center [146, 53] width 29 height 16
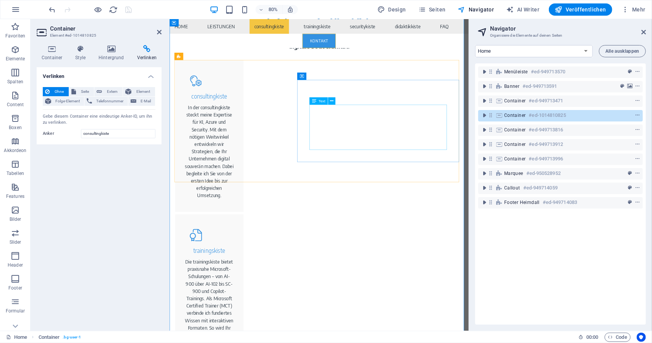
scroll to position [661, 0]
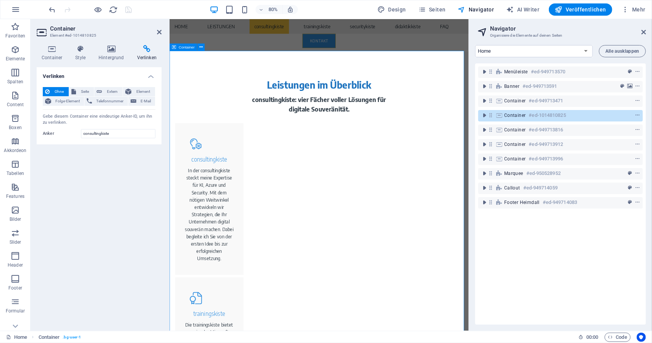
click at [189, 47] on span "Container" at bounding box center [187, 47] width 16 height 4
click at [144, 51] on icon at bounding box center [146, 49] width 29 height 8
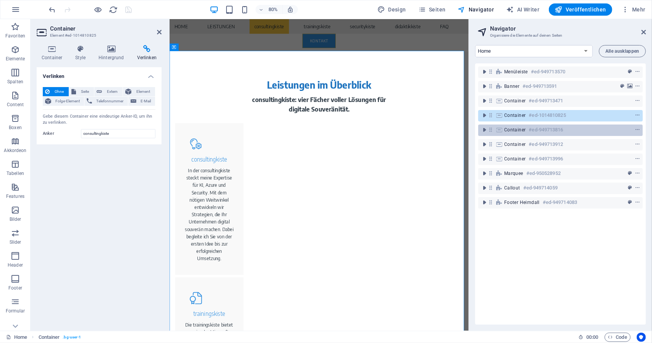
click at [516, 130] on span "Container" at bounding box center [515, 130] width 22 height 6
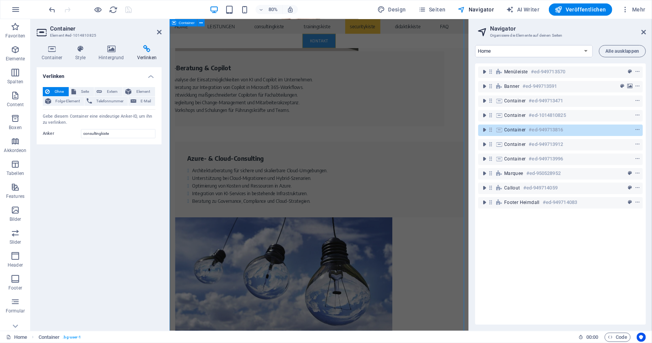
scroll to position [1817, 0]
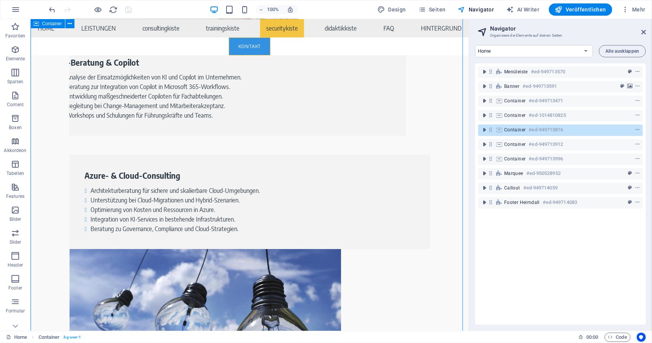
click at [491, 130] on icon at bounding box center [491, 129] width 6 height 6
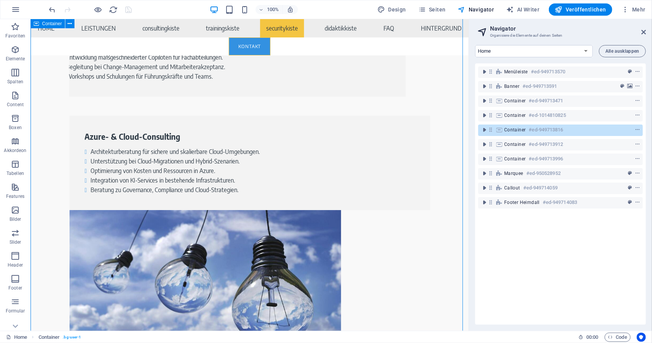
click at [491, 130] on icon at bounding box center [491, 129] width 6 height 6
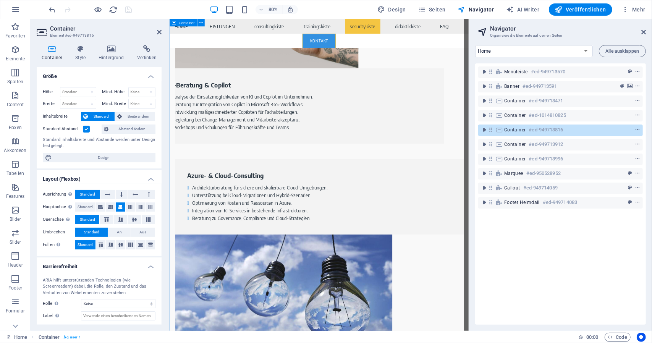
scroll to position [1916, 0]
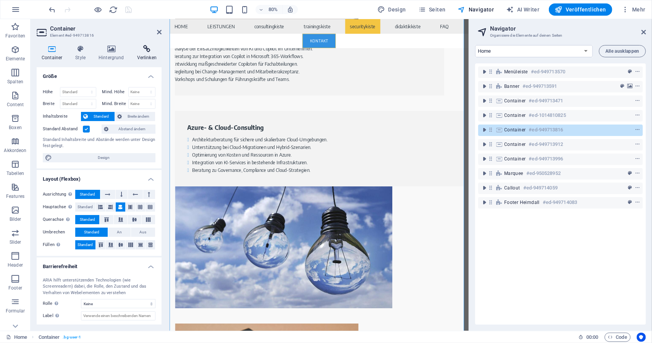
click at [144, 52] on icon at bounding box center [146, 49] width 29 height 8
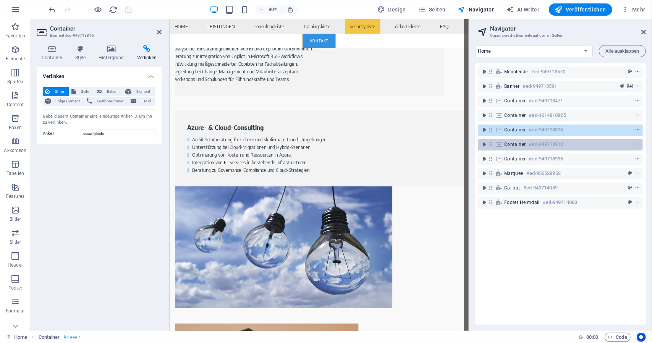
click at [508, 143] on span "Container" at bounding box center [515, 144] width 22 height 6
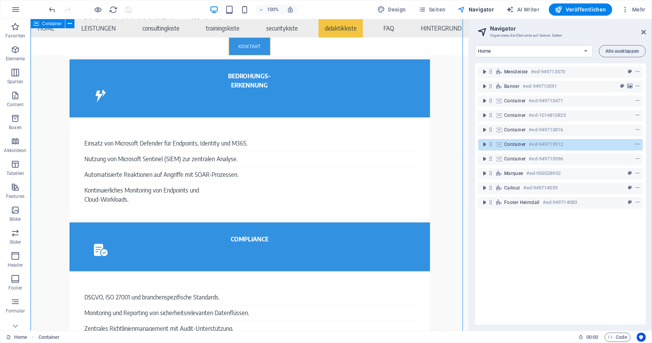
click at [509, 143] on span "Container" at bounding box center [515, 144] width 22 height 6
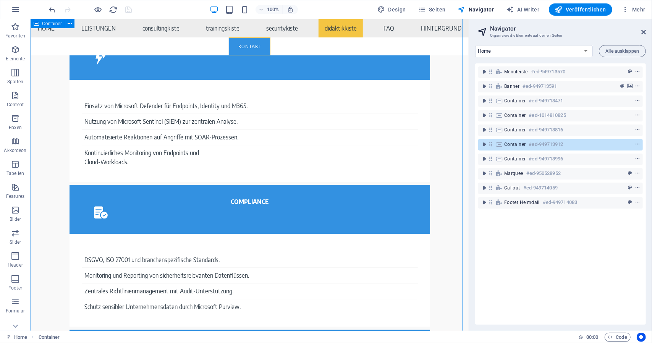
click at [509, 143] on span "Container" at bounding box center [515, 144] width 22 height 6
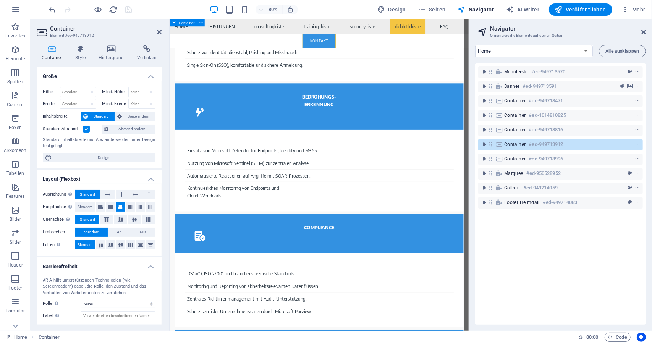
scroll to position [3124, 0]
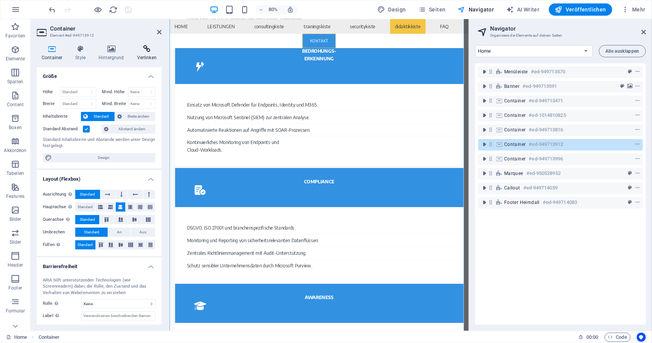
click at [148, 55] on h4 "Verlinken" at bounding box center [146, 53] width 29 height 16
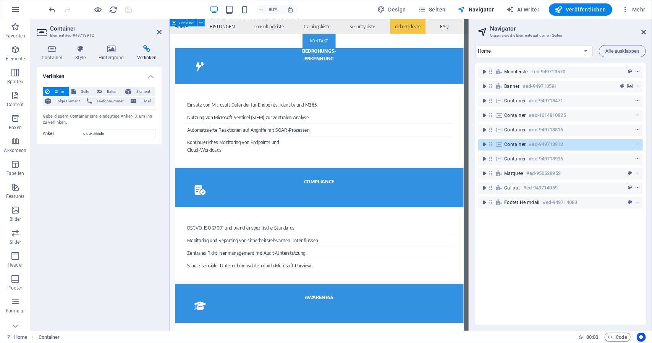
click at [504, 144] on div "Container #ed-949713912" at bounding box center [560, 144] width 165 height 11
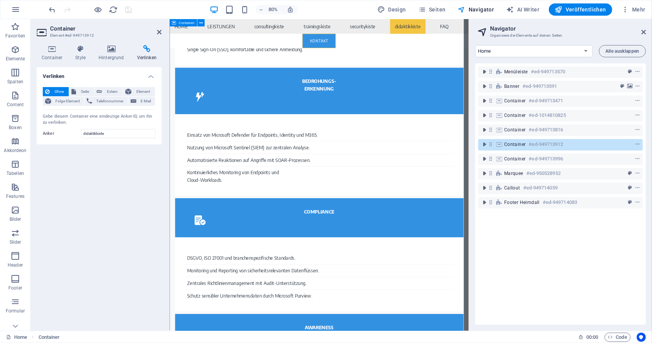
click at [504, 144] on div "Container #ed-949713912" at bounding box center [560, 144] width 165 height 11
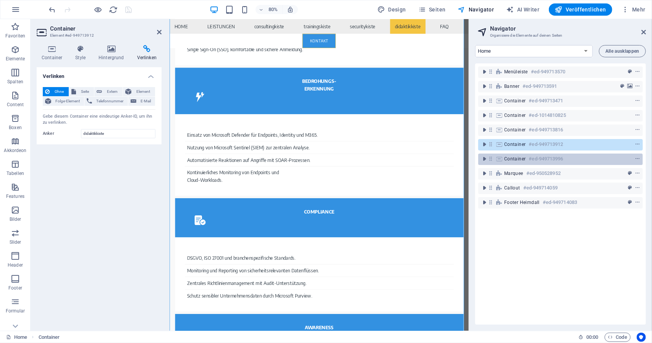
click at [501, 158] on icon at bounding box center [499, 159] width 8 height 6
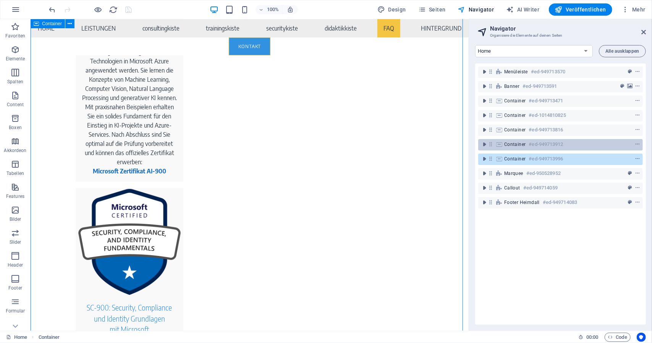
click at [501, 145] on icon at bounding box center [499, 144] width 8 height 6
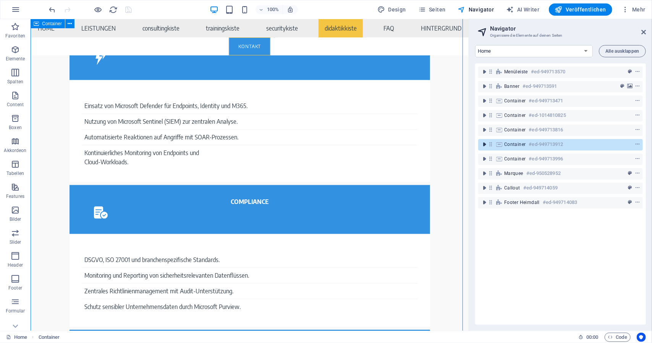
click at [485, 146] on icon "toggle-expand" at bounding box center [485, 145] width 8 height 8
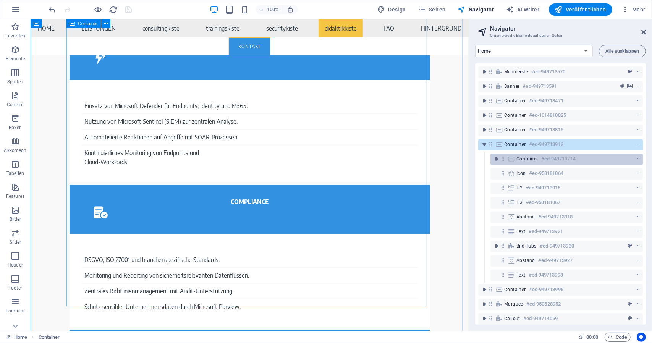
click at [517, 159] on span "Container" at bounding box center [528, 159] width 22 height 6
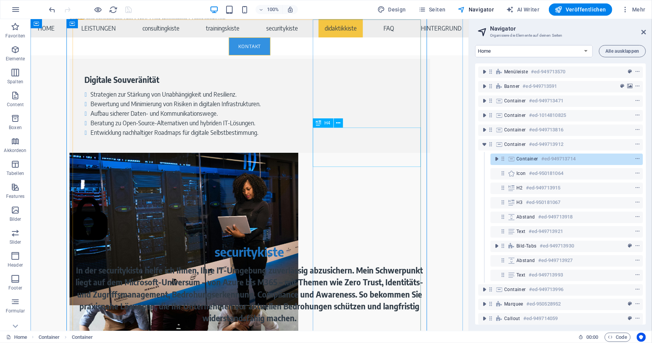
scroll to position [2442, 0]
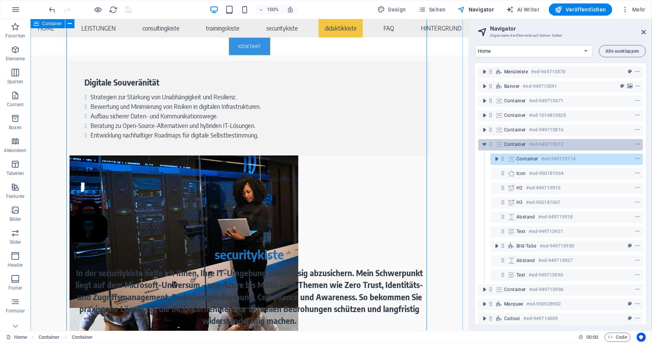
click at [516, 144] on span "Container" at bounding box center [515, 144] width 22 height 6
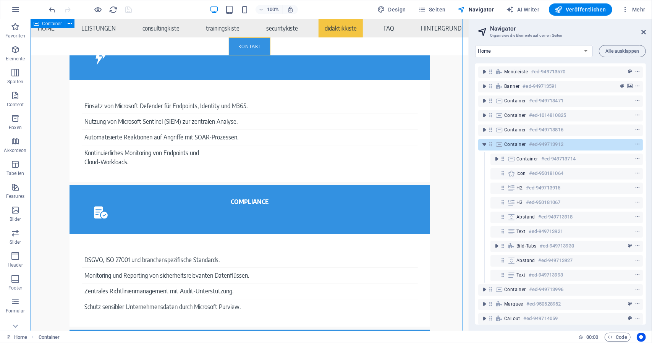
click at [502, 144] on icon at bounding box center [499, 144] width 8 height 6
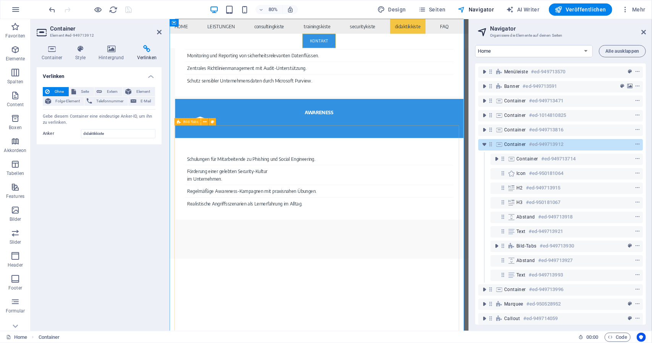
scroll to position [3353, 0]
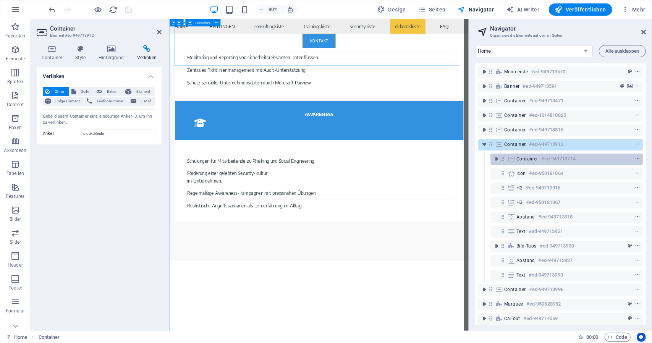
click at [531, 158] on span "Container" at bounding box center [528, 159] width 22 height 6
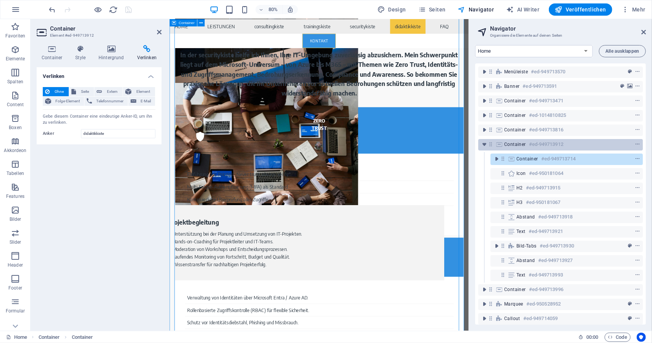
click at [527, 145] on div "Container #ed-949713912" at bounding box center [554, 144] width 100 height 9
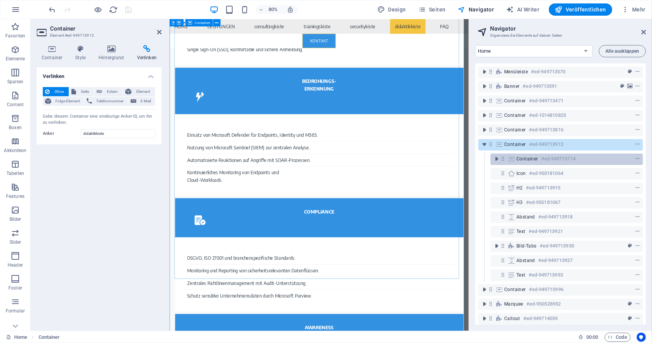
click at [526, 156] on span "Container" at bounding box center [528, 159] width 22 height 6
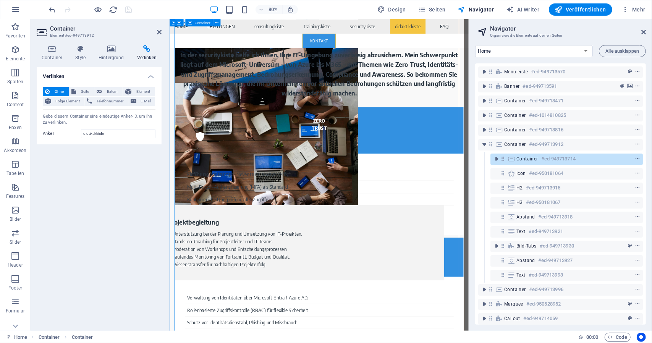
click at [527, 159] on span "Container" at bounding box center [528, 159] width 22 height 6
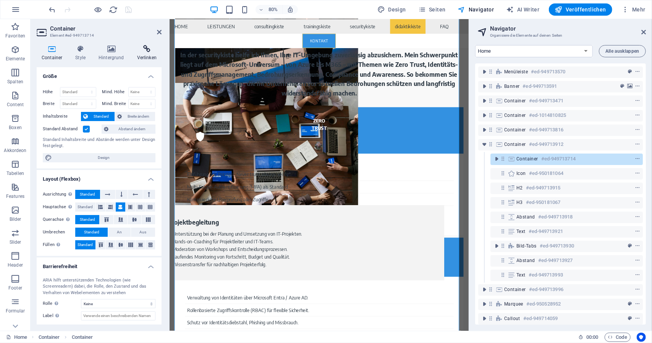
click at [150, 52] on icon at bounding box center [146, 49] width 29 height 8
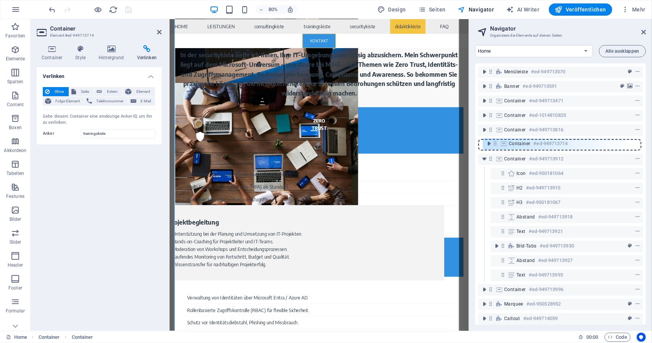
drag, startPoint x: 505, startPoint y: 160, endPoint x: 496, endPoint y: 143, distance: 19.1
click at [496, 143] on div "Menüleiste #ed-949713570 Banner #ed-949713591 Container #ed-949713471 Container…" at bounding box center [560, 193] width 171 height 261
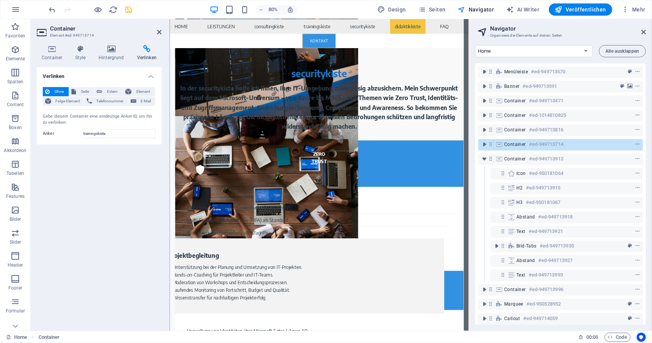
scroll to position [2666, 0]
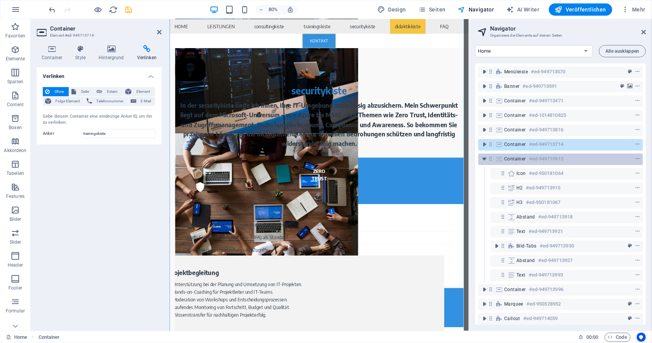
click at [504, 155] on div "Container #ed-949713912" at bounding box center [560, 159] width 165 height 11
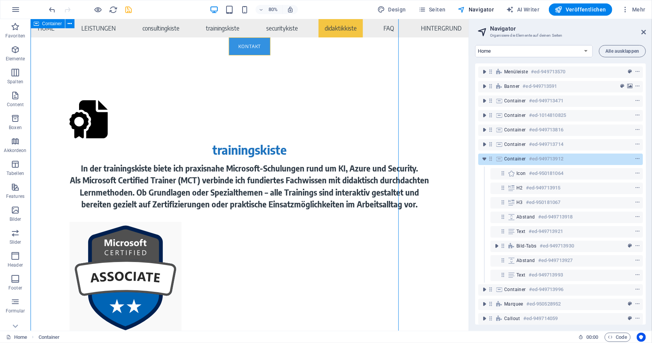
scroll to position [3467, 0]
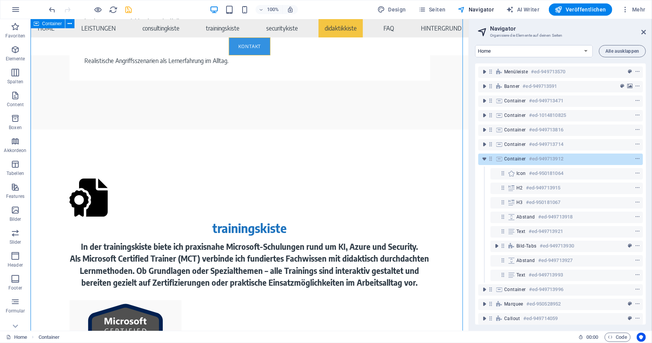
click at [500, 159] on icon at bounding box center [499, 159] width 8 height 6
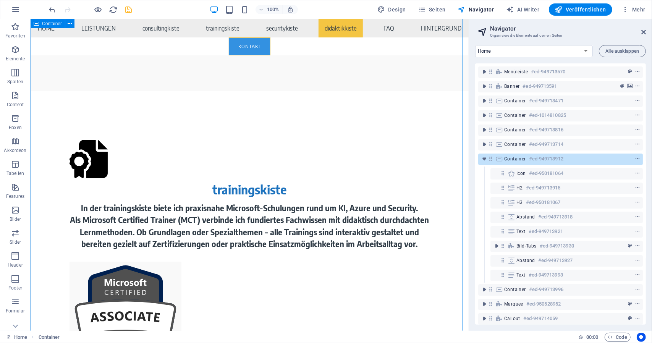
click at [499, 159] on icon at bounding box center [499, 159] width 8 height 6
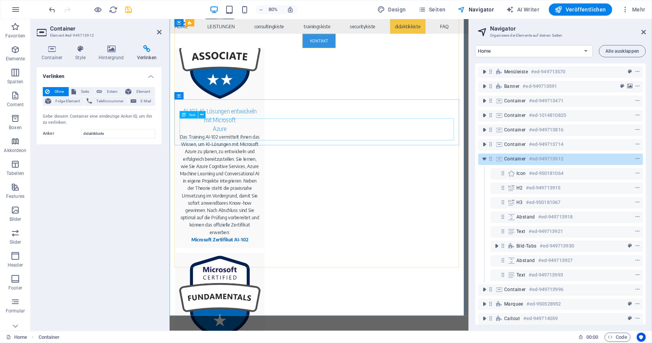
scroll to position [3889, 0]
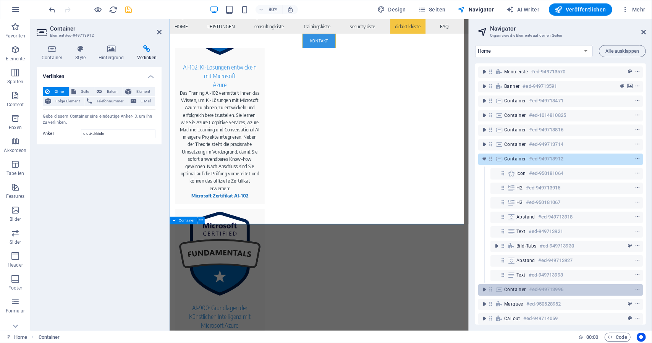
click at [513, 290] on span "Container" at bounding box center [515, 290] width 22 height 6
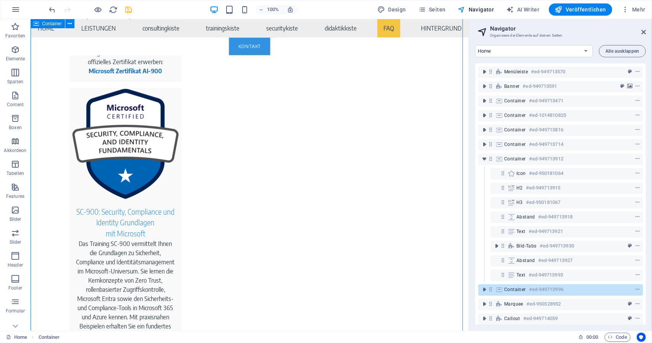
scroll to position [4203, 0]
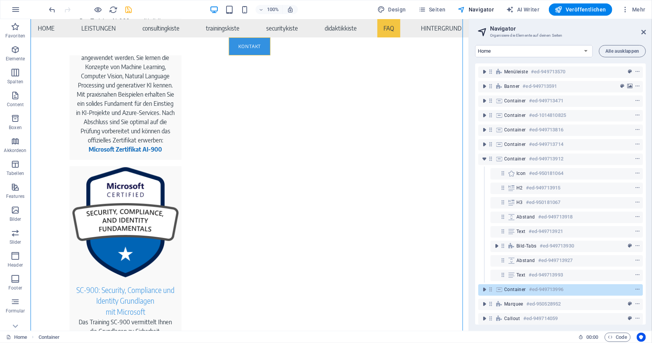
click at [126, 7] on icon "save" at bounding box center [129, 9] width 9 height 9
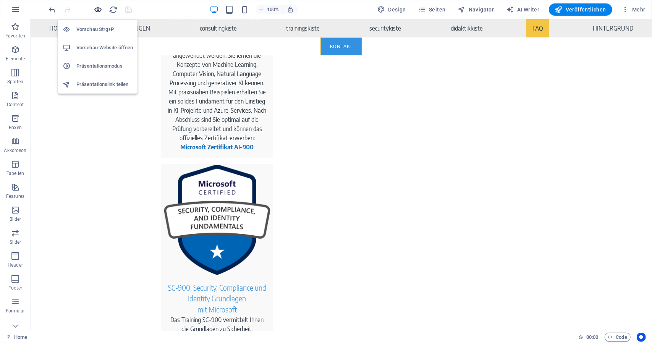
click at [99, 7] on icon "button" at bounding box center [98, 9] width 9 height 9
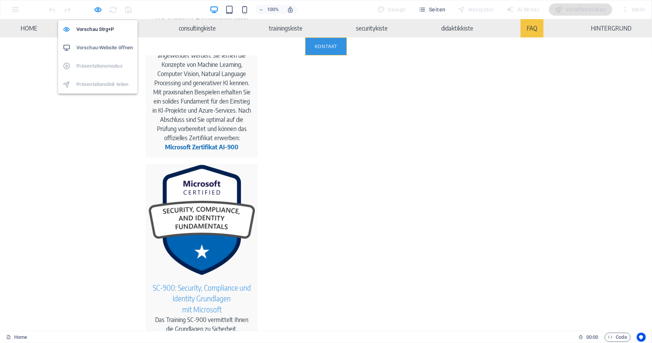
click at [114, 42] on li "Vorschau-Website öffnen" at bounding box center [97, 48] width 79 height 18
click at [102, 11] on icon "button" at bounding box center [98, 9] width 9 height 9
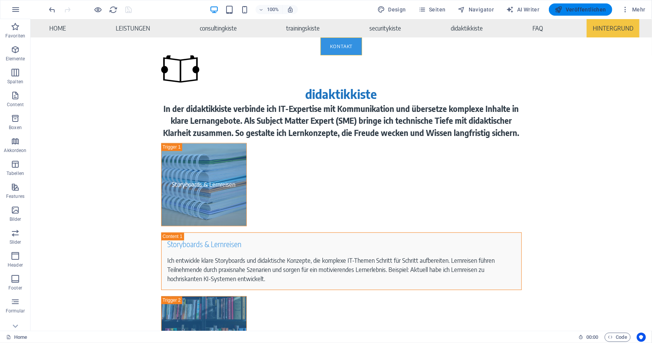
click at [587, 9] on span "Veröffentlichen" at bounding box center [580, 10] width 51 height 8
